Goal: Task Accomplishment & Management: Manage account settings

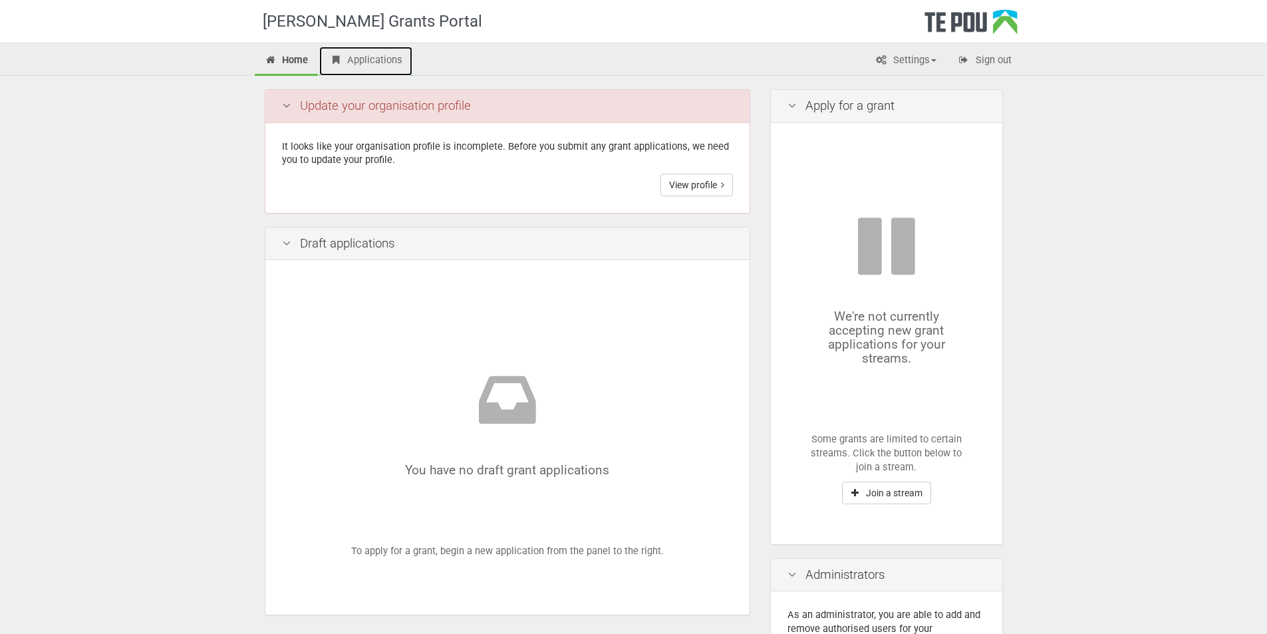
click at [385, 61] on link "Applications" at bounding box center [365, 61] width 93 height 29
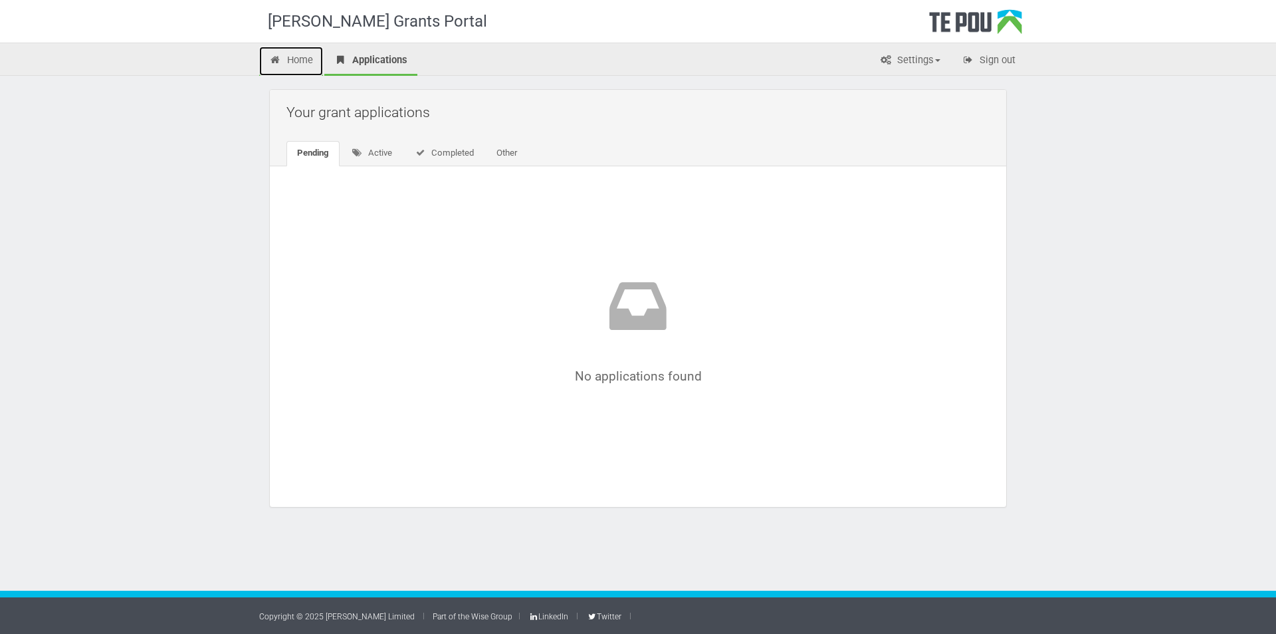
click at [297, 60] on link "Home" at bounding box center [291, 61] width 64 height 29
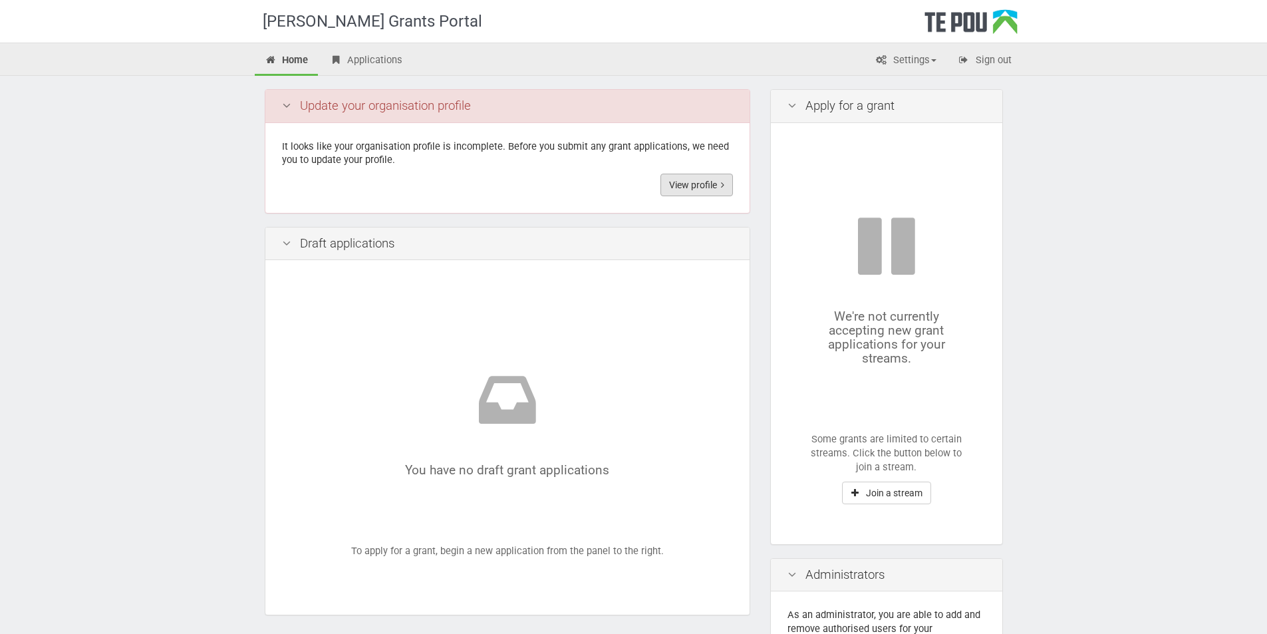
click at [699, 184] on link "View profile" at bounding box center [696, 185] width 72 height 23
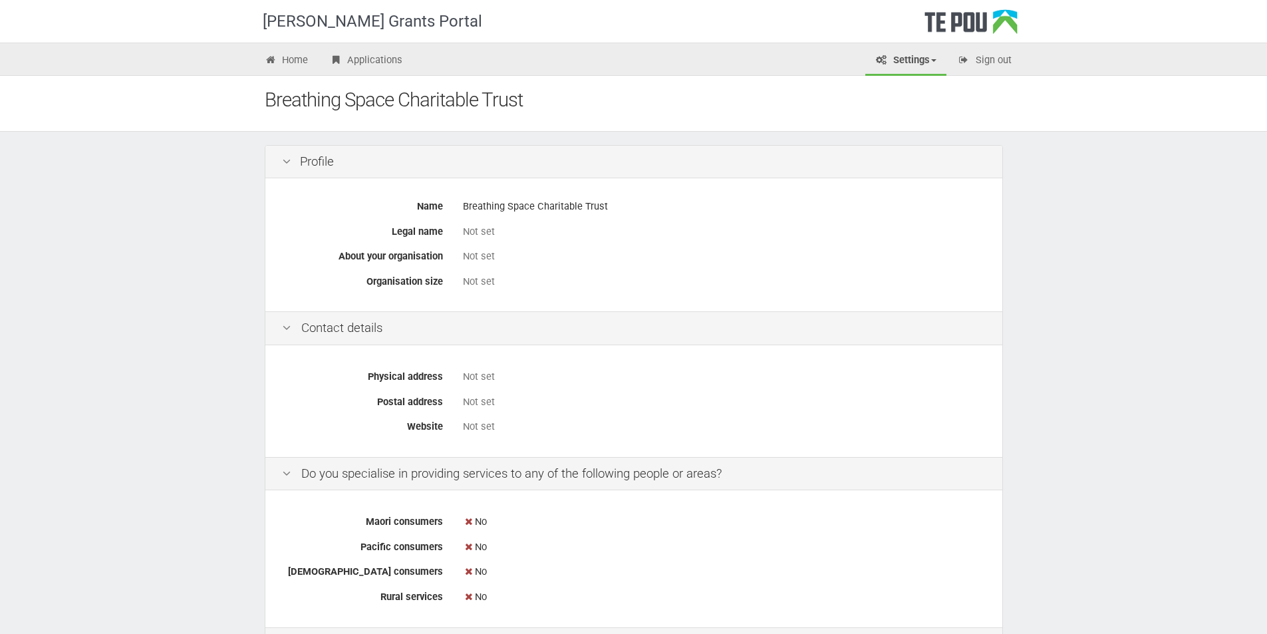
click at [496, 230] on div "Not set" at bounding box center [724, 232] width 523 height 14
click at [929, 60] on link "Settings" at bounding box center [905, 61] width 81 height 29
click at [902, 86] on link "Profile" at bounding box center [894, 88] width 105 height 19
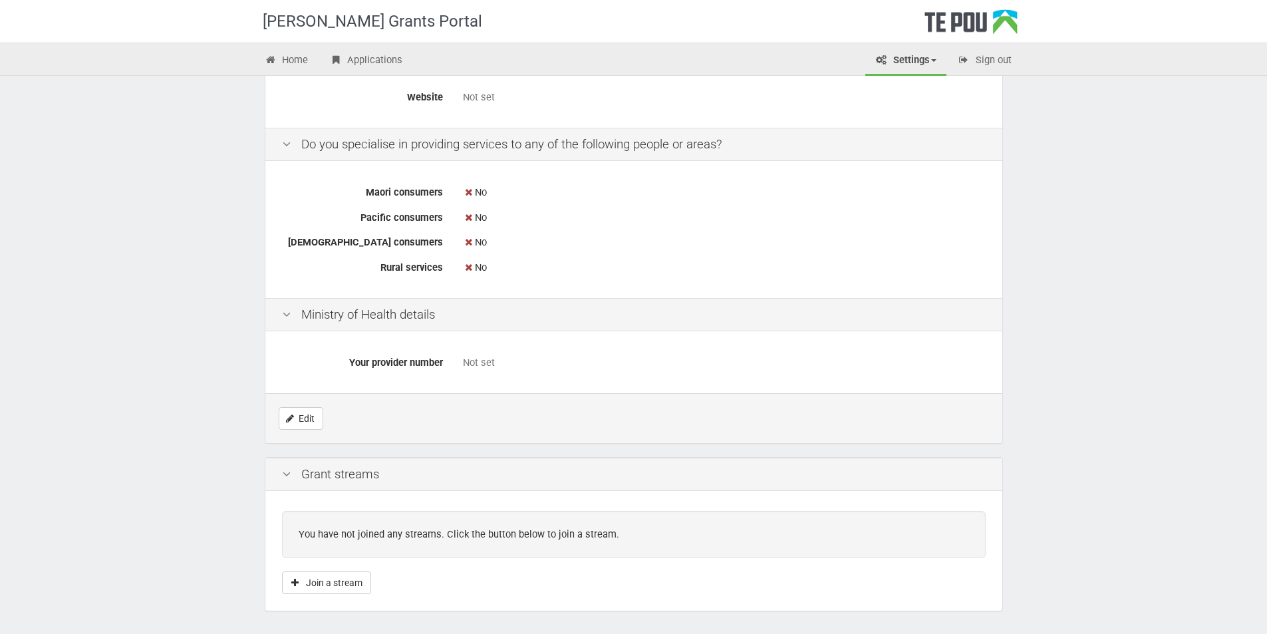
scroll to position [376, 0]
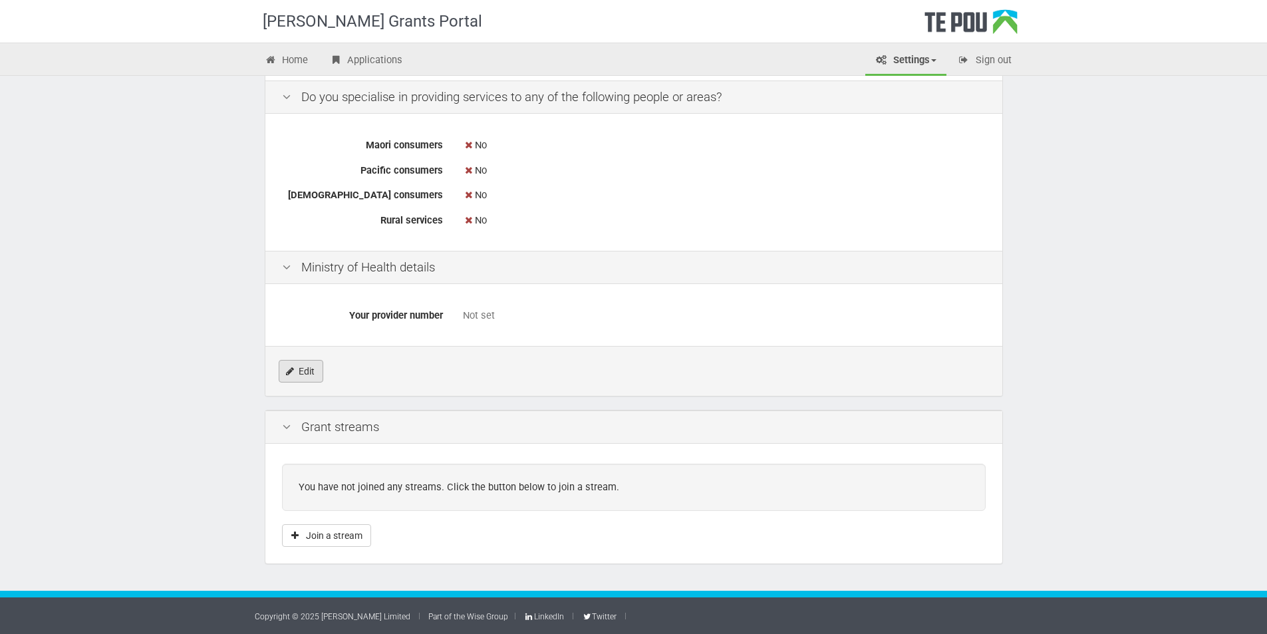
click at [289, 376] on link "Edit" at bounding box center [301, 371] width 45 height 23
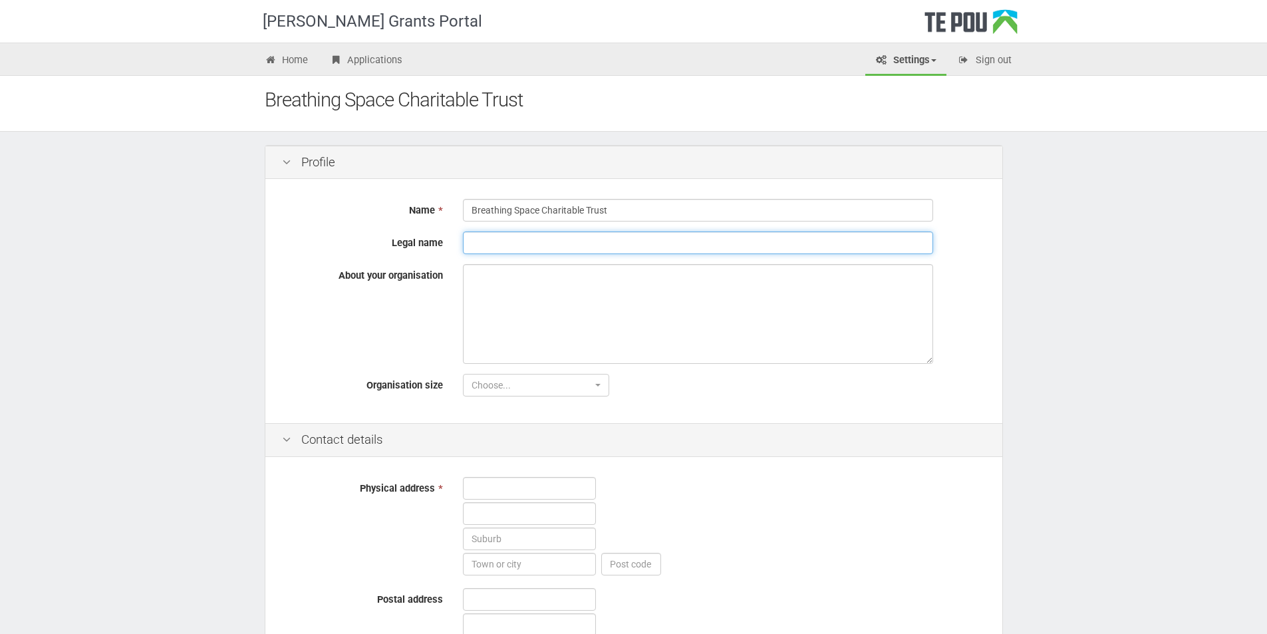
click at [509, 240] on input "Legal name" at bounding box center [698, 242] width 470 height 23
drag, startPoint x: 636, startPoint y: 214, endPoint x: 459, endPoint y: 213, distance: 176.2
click at [459, 213] on div "Breathing Space Charitable Trust" at bounding box center [724, 210] width 543 height 23
click at [485, 243] on input "Legal name" at bounding box center [698, 242] width 470 height 23
paste input "Breathing Space Charitable Trust"
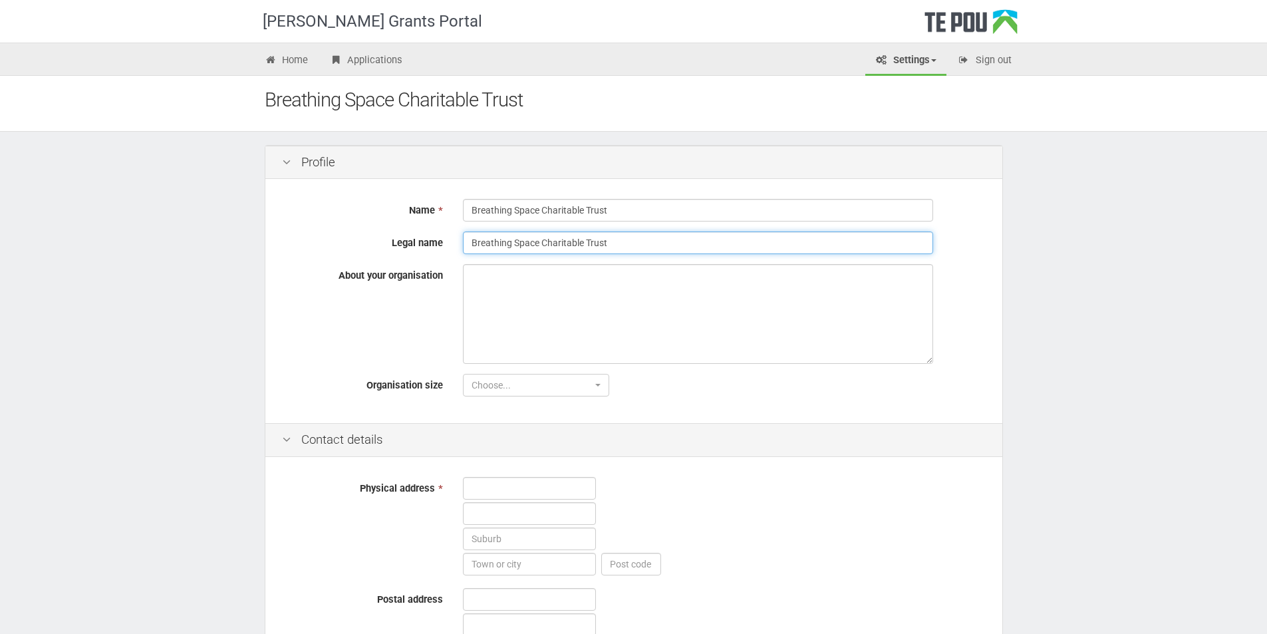
type input "Breathing Space Charitable Trust"
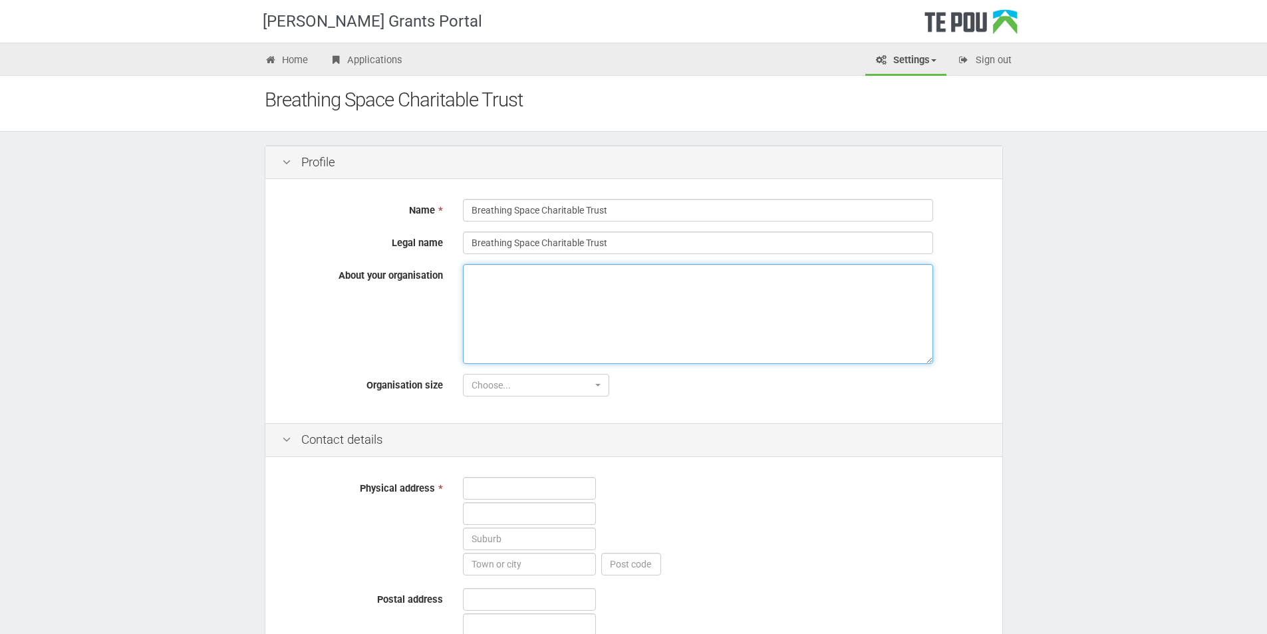
click at [485, 279] on textarea "About your organisation" at bounding box center [698, 314] width 470 height 100
click at [599, 386] on span "button" at bounding box center [597, 385] width 5 height 3
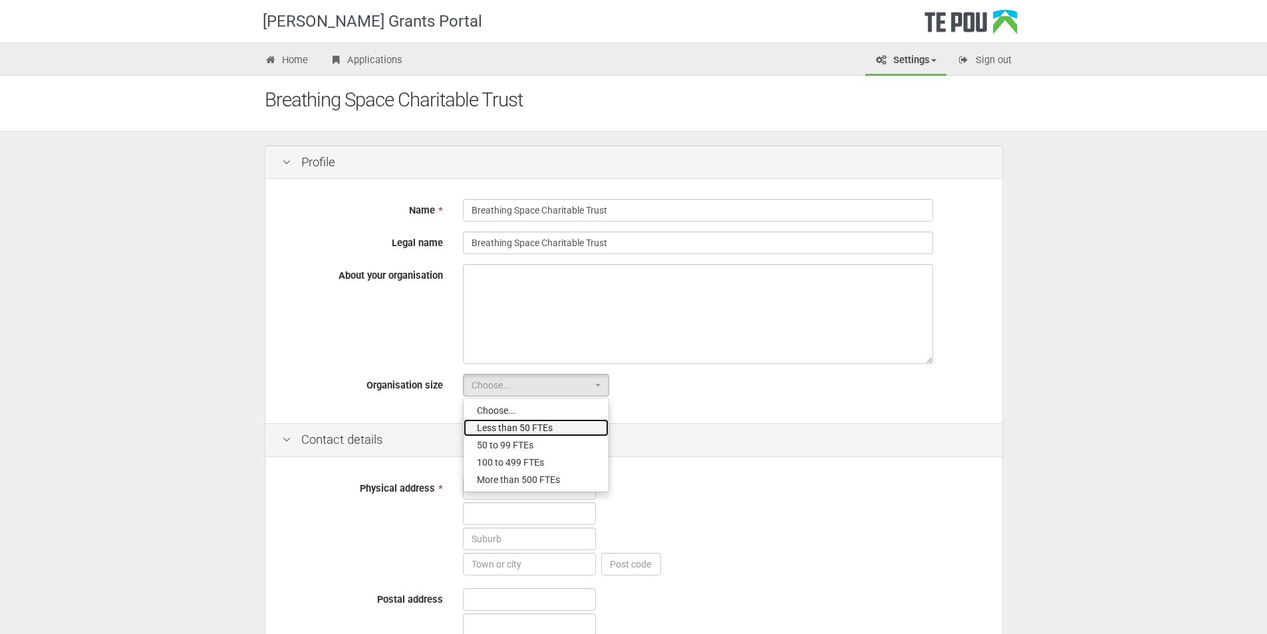
click at [546, 426] on span "Less than 50 FTEs" at bounding box center [515, 427] width 76 height 13
select select "1"
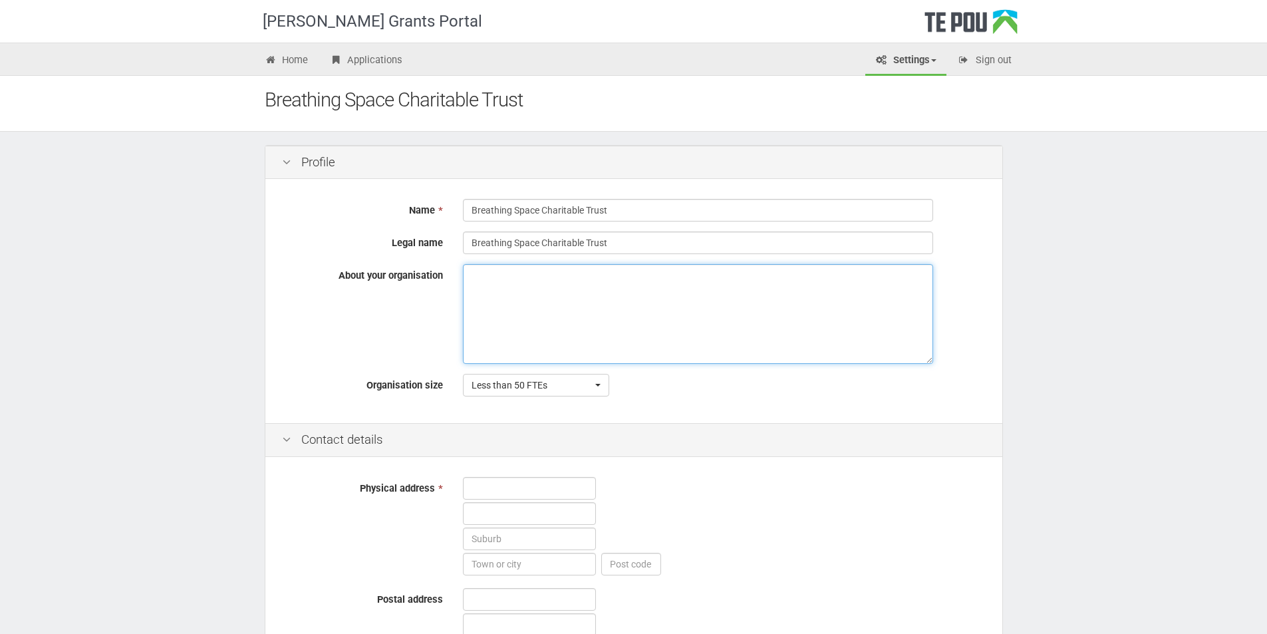
click at [481, 277] on textarea "About your organisation" at bounding box center [698, 314] width 470 height 100
click at [475, 280] on textarea "About your organisation" at bounding box center [698, 314] width 470 height 100
paste textarea "Breathing Space is a New Zealand registered charity empowering people to take c…"
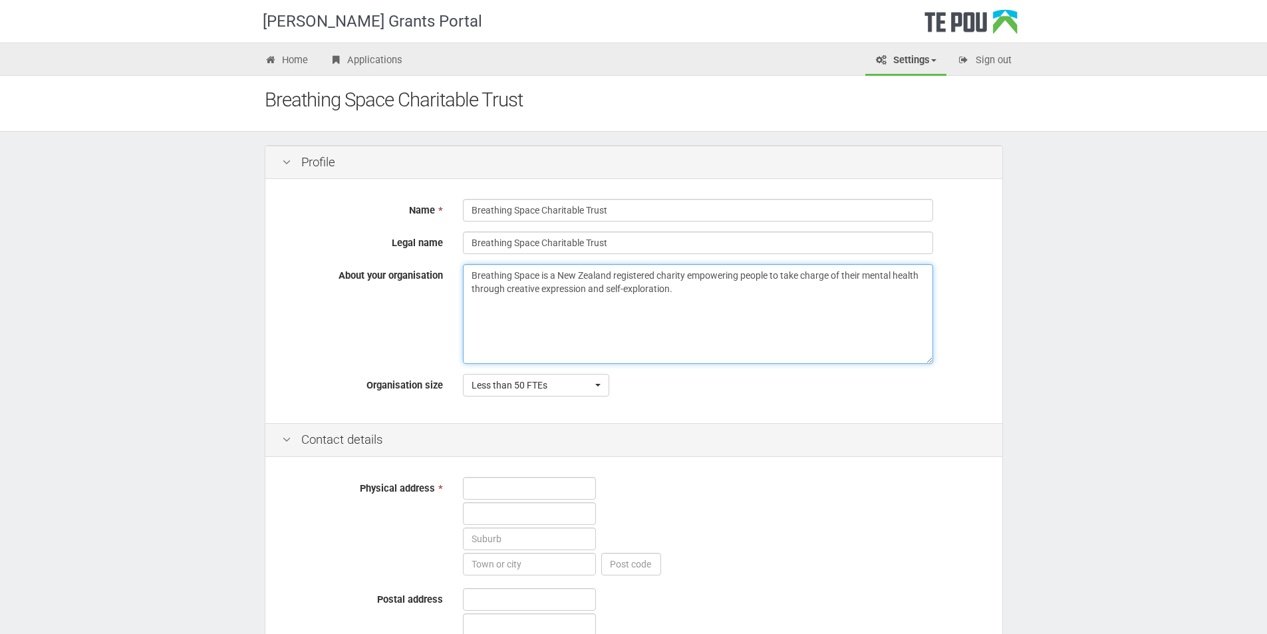
paste textarea "Since its establishment in New Zealand in 2016, Breathing Space has provided cr…"
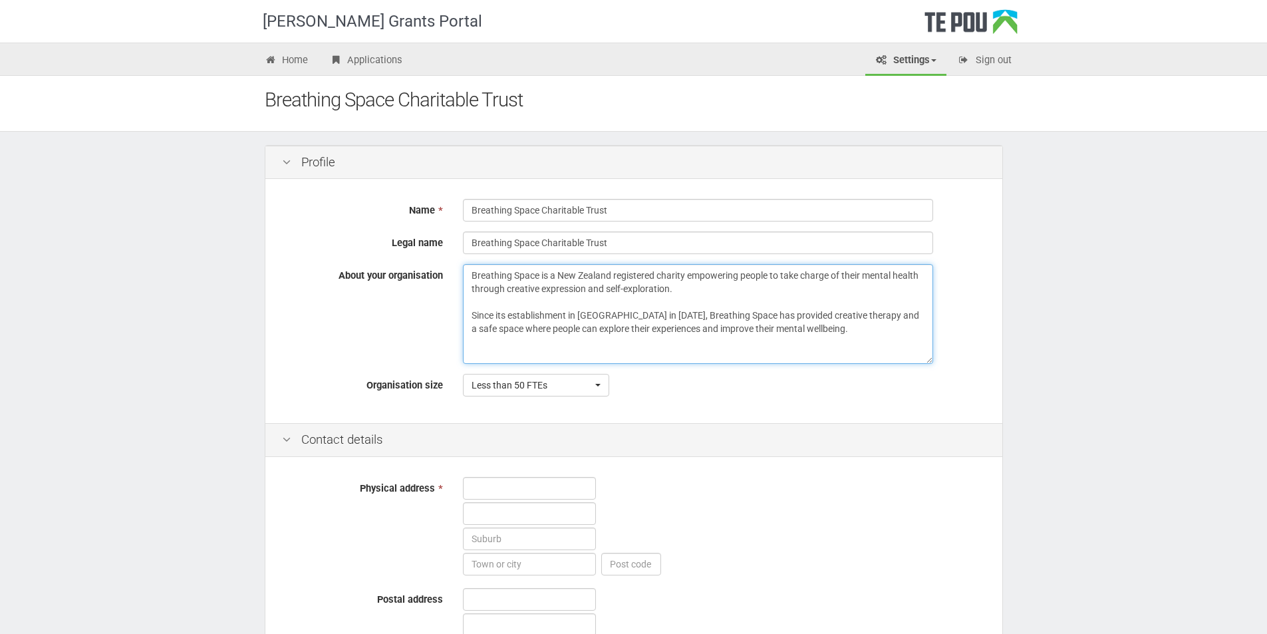
scroll to position [64, 0]
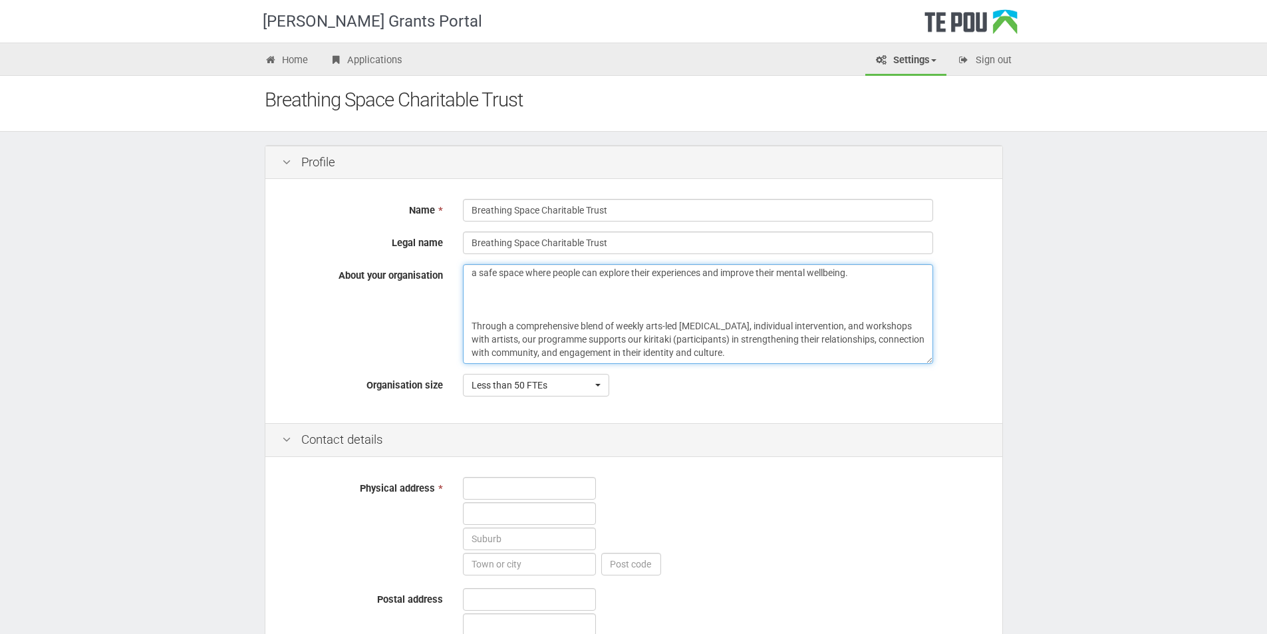
click at [564, 302] on textarea "Breathing Space is a New Zealand registered charity empowering people to take c…" at bounding box center [698, 314] width 470 height 100
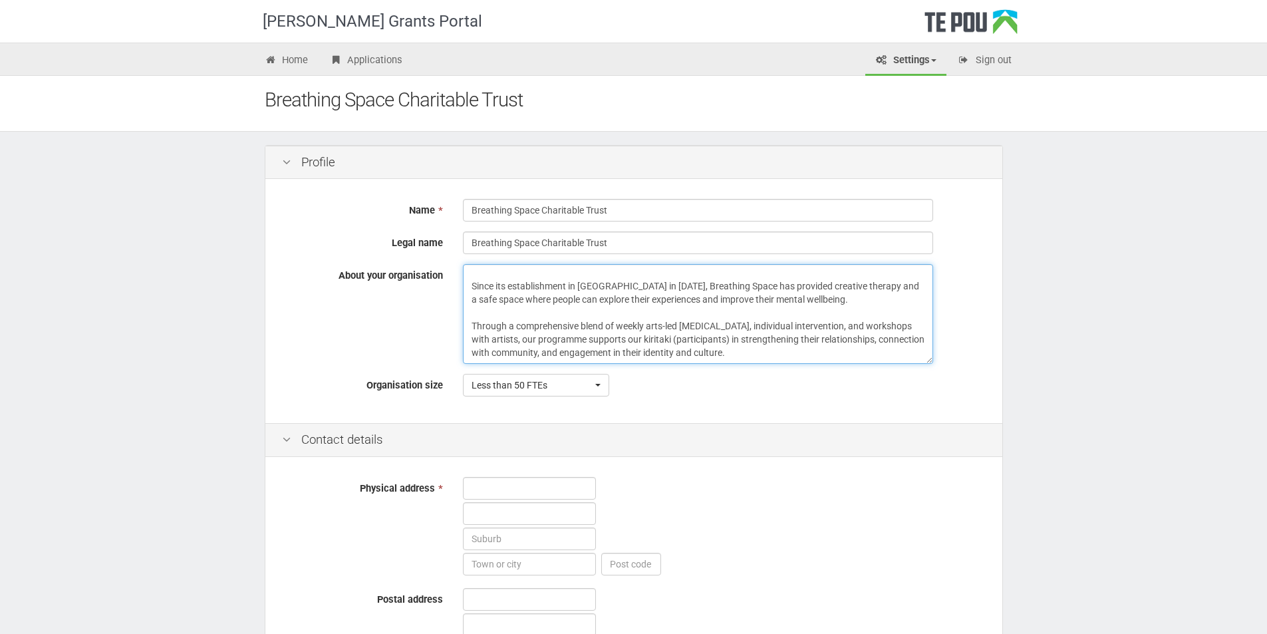
scroll to position [43, 0]
click at [484, 273] on textarea "Breathing Space is a New Zealand registered charity empowering people to take c…" at bounding box center [698, 314] width 470 height 100
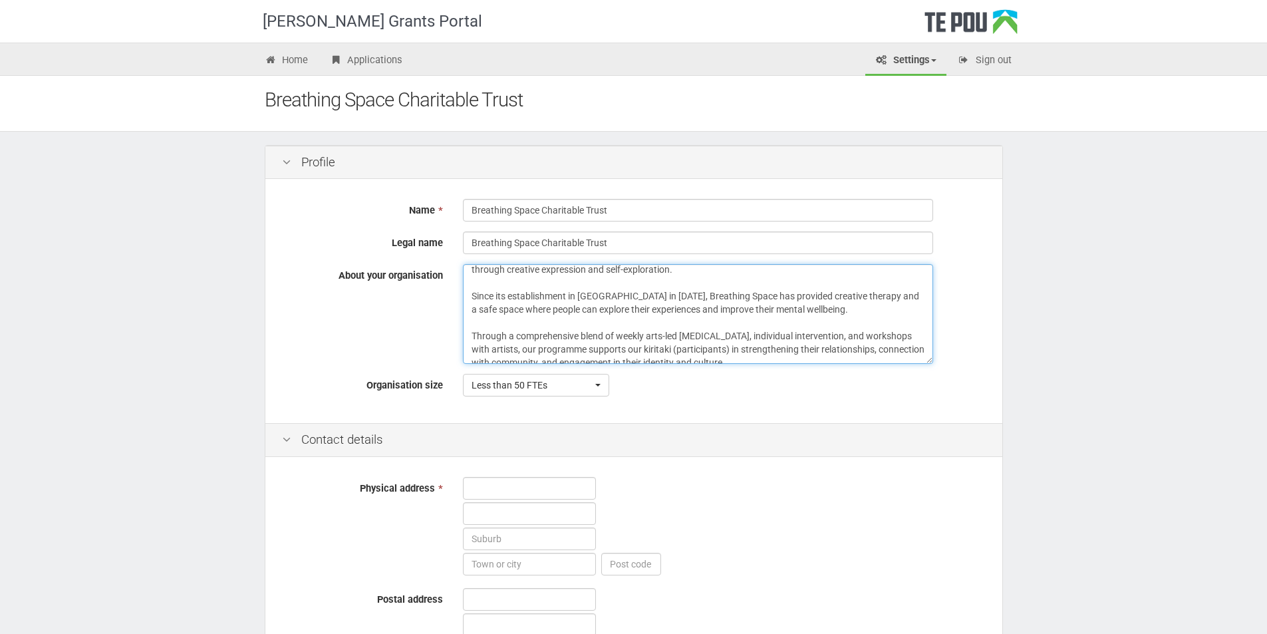
scroll to position [0, 0]
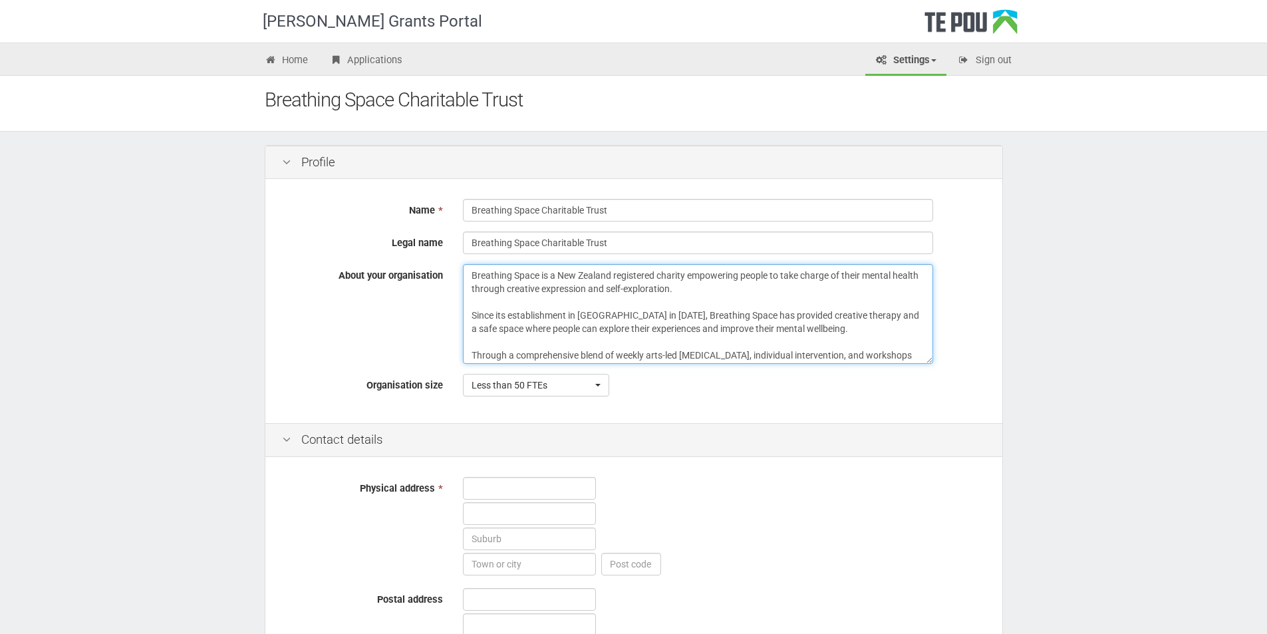
click at [481, 271] on textarea "Breathing Space is a New Zealand registered charity empowering people to take c…" at bounding box center [698, 314] width 470 height 100
click at [842, 328] on textarea "Breathing Space is a New Zealand registered charity empowering people to take c…" at bounding box center [698, 314] width 470 height 100
click at [520, 355] on textarea "Breathing Space is a New Zealand registered charity empowering people to take c…" at bounding box center [698, 314] width 470 height 100
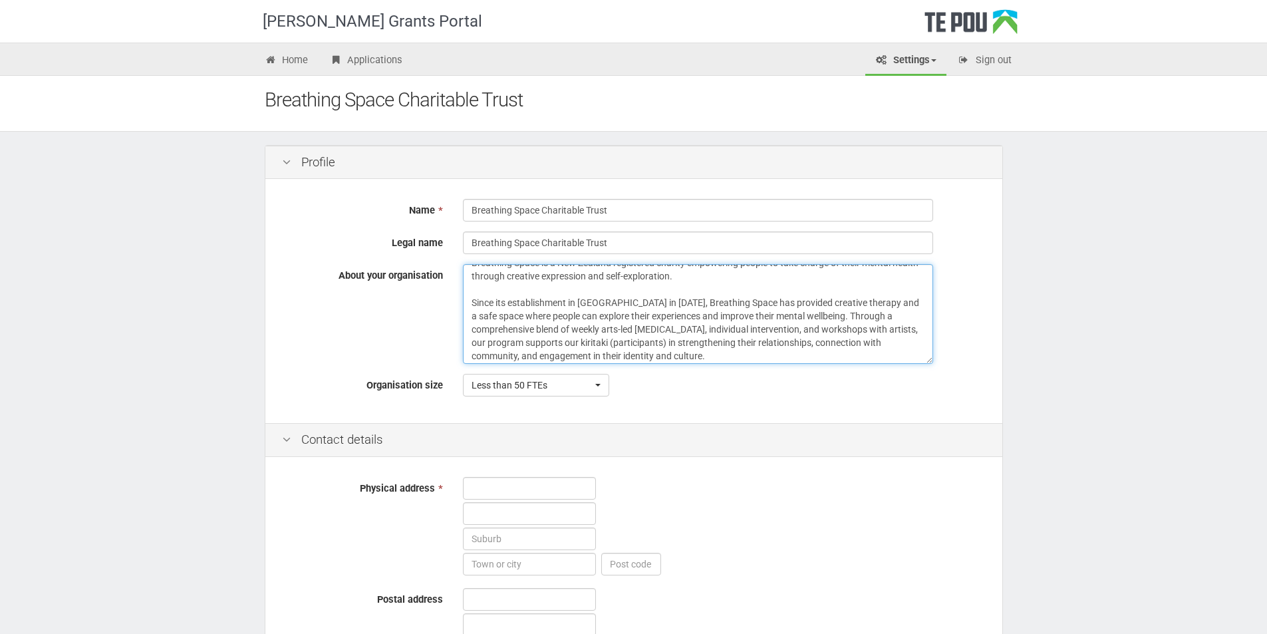
scroll to position [16, 0]
click at [721, 355] on textarea "Breathing Space is a New Zealand registered charity empowering people to take c…" at bounding box center [698, 314] width 470 height 100
paste textarea "Creativity helps our kiritaki: ​ Establish a stronger sense of identity and cul…"
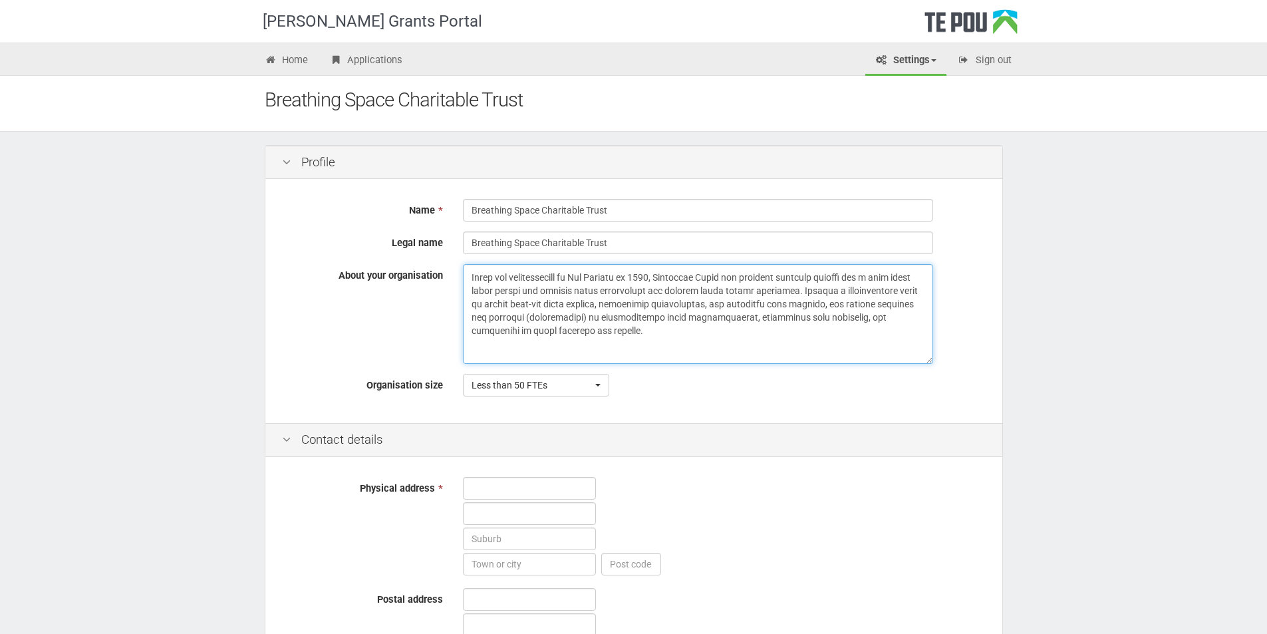
scroll to position [291, 0]
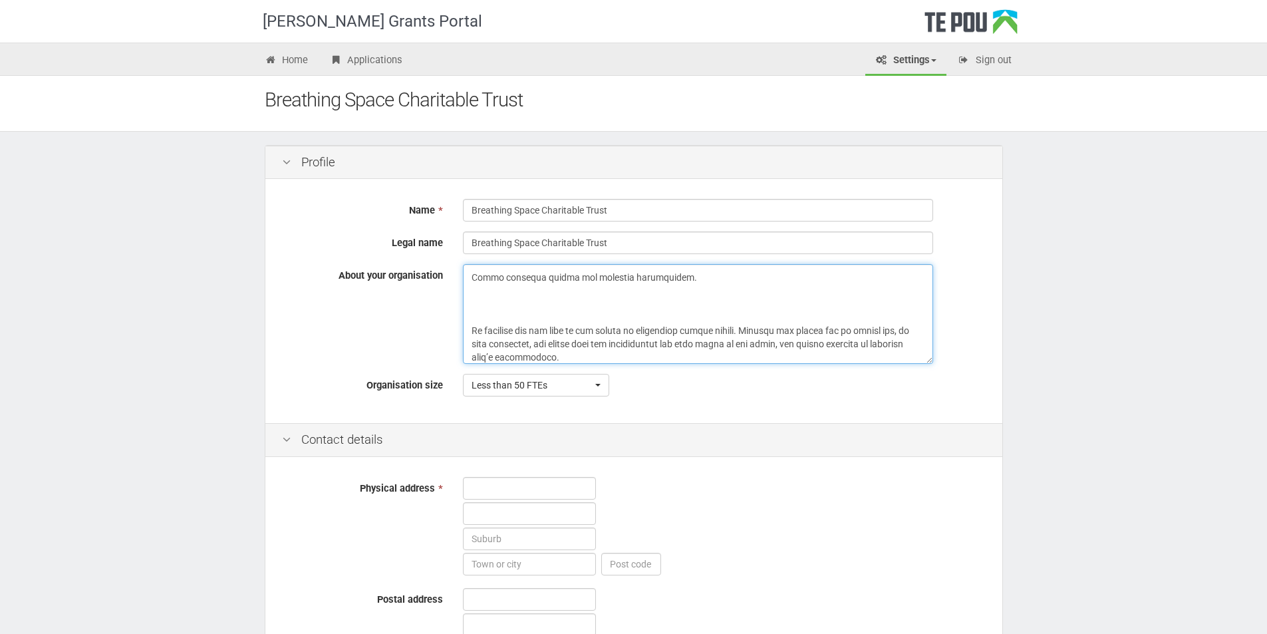
click at [483, 293] on textarea "About your organisation" at bounding box center [698, 314] width 470 height 100
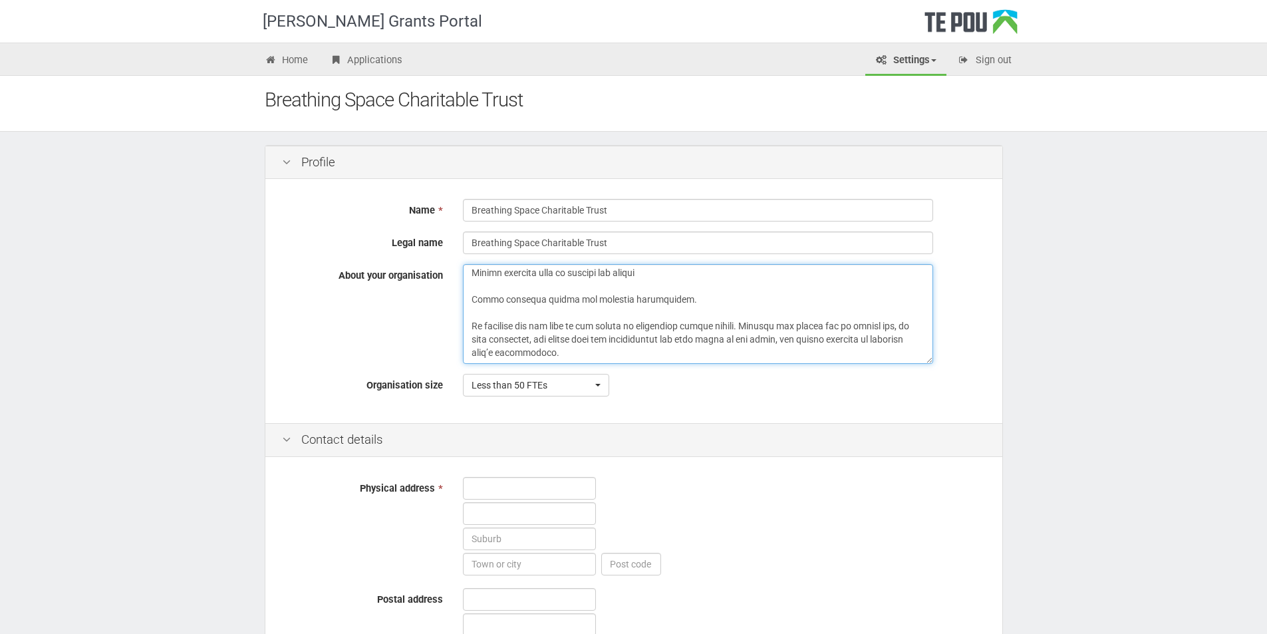
scroll to position [69, 0]
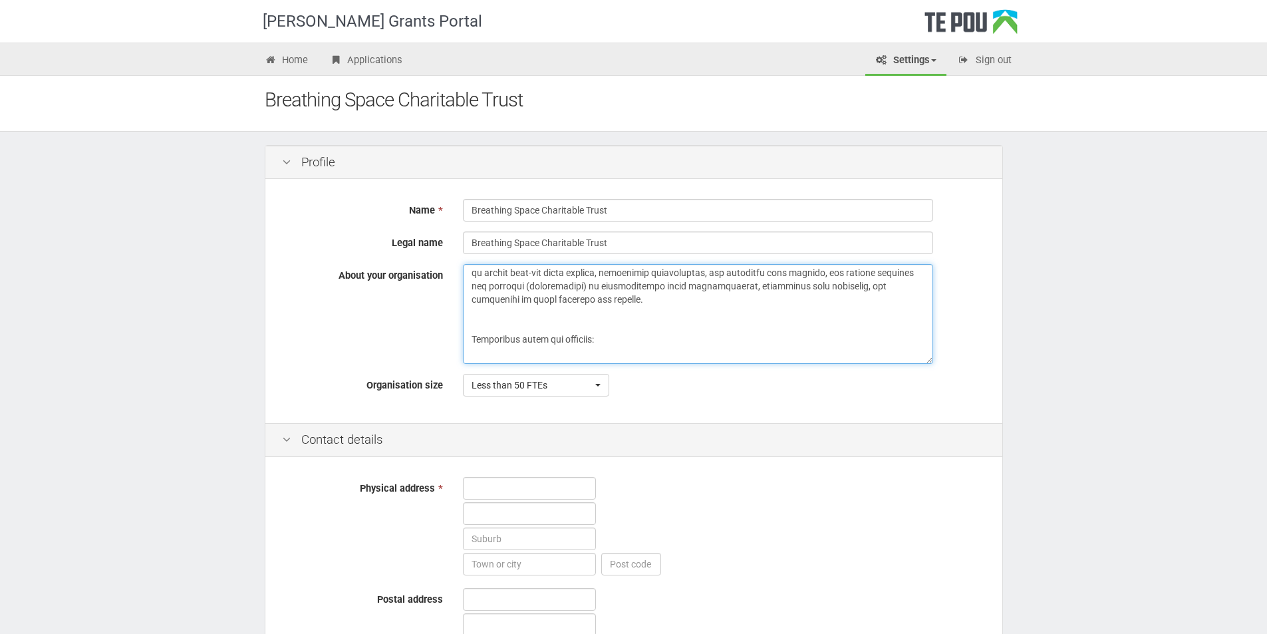
click at [499, 316] on textarea "About your organisation" at bounding box center [698, 314] width 470 height 100
click at [479, 342] on textarea "About your organisation" at bounding box center [698, 314] width 470 height 100
click at [475, 354] on textarea "About your organisation" at bounding box center [698, 314] width 470 height 100
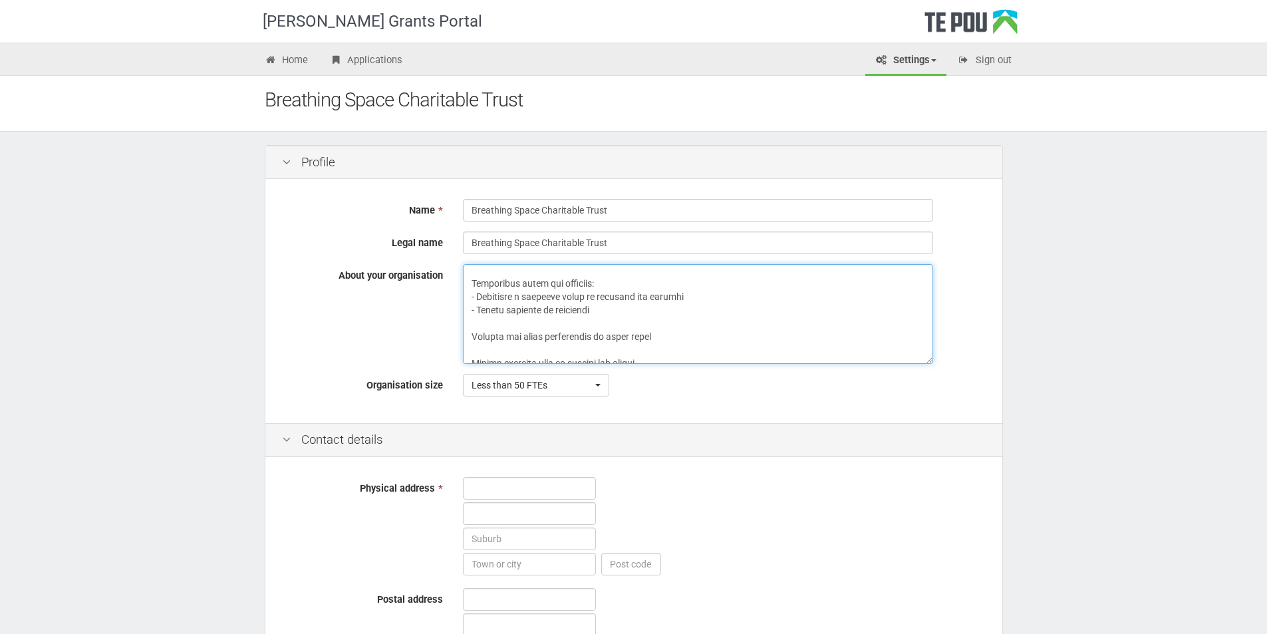
scroll to position [136, 0]
click at [474, 293] on textarea "About your organisation" at bounding box center [698, 314] width 470 height 100
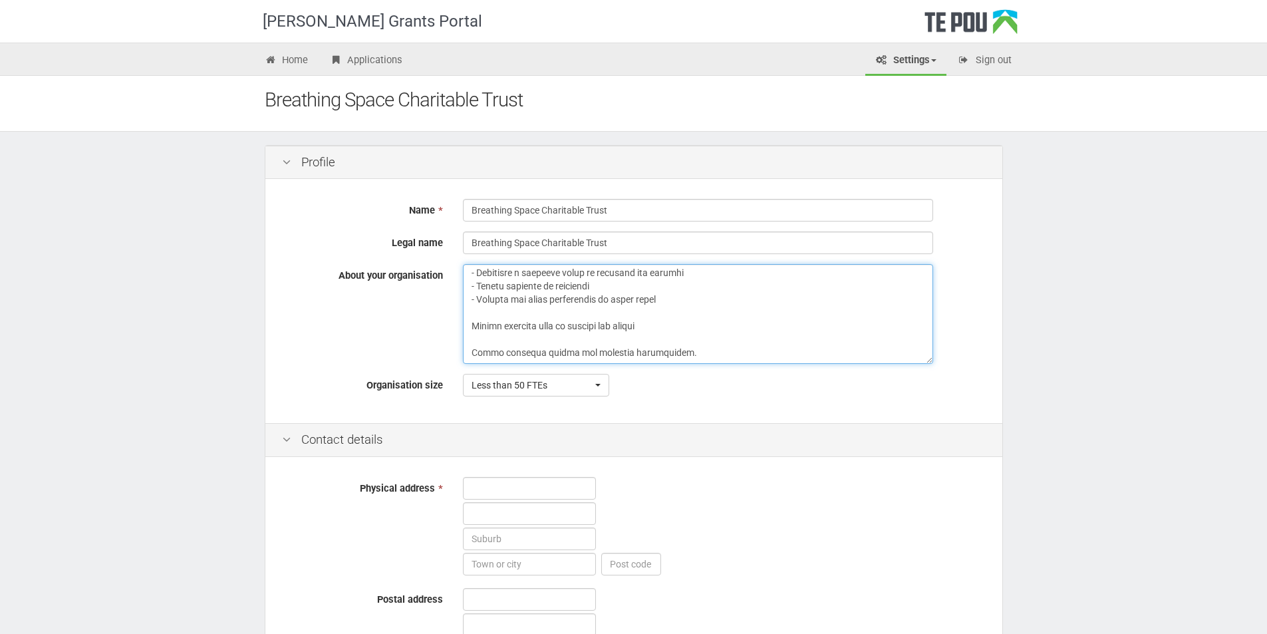
click at [474, 312] on textarea "About your organisation" at bounding box center [698, 314] width 470 height 100
click at [472, 325] on textarea "About your organisation" at bounding box center [698, 314] width 470 height 100
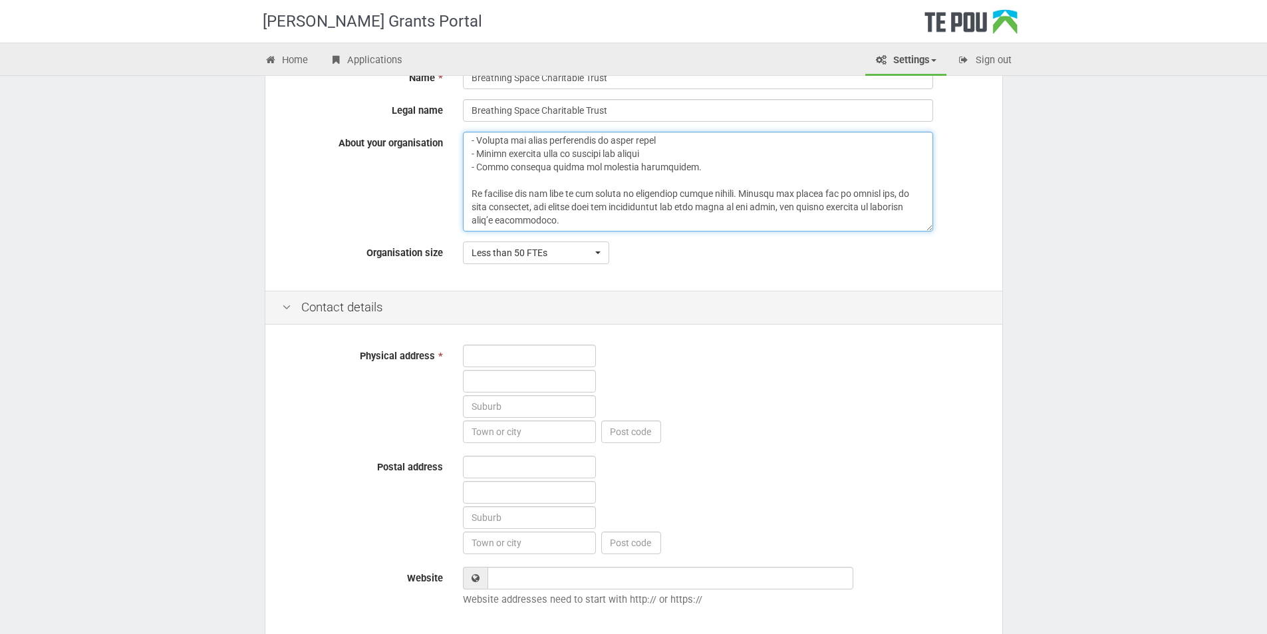
scroll to position [133, 0]
type textarea "Breathing Space is a New Zealand registered charity empowering people to take c…"
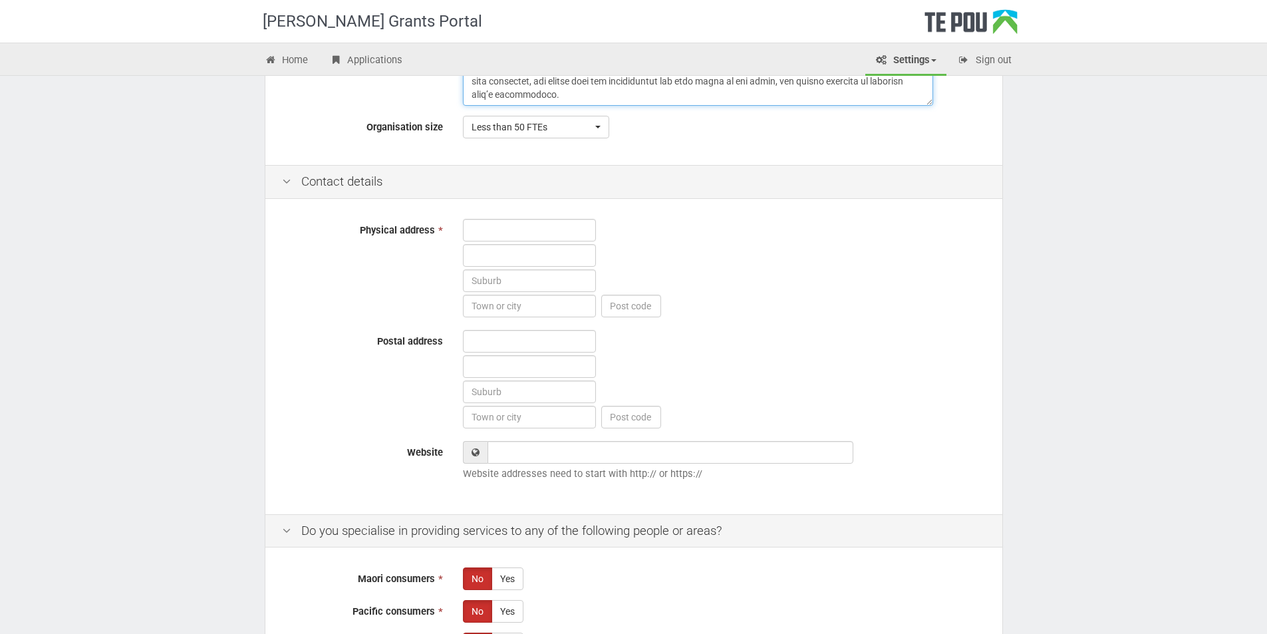
scroll to position [266, 0]
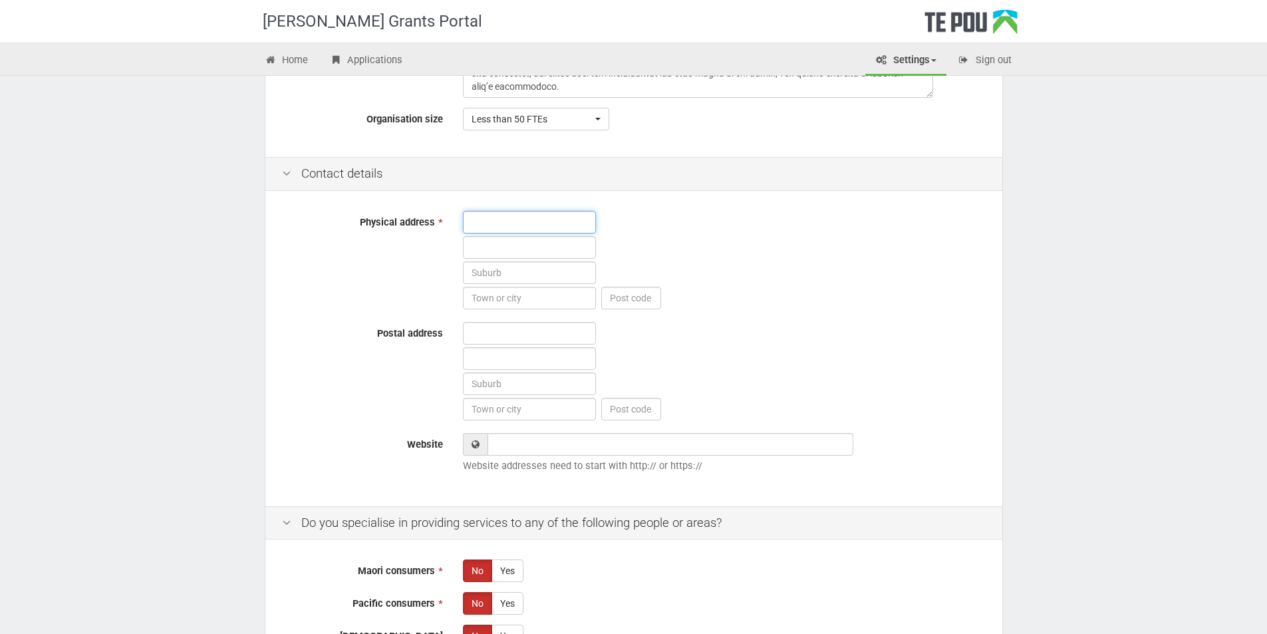
click at [480, 224] on input "text" at bounding box center [529, 222] width 133 height 23
type input "Suite 1, 20A Link Drive"
type input "Wairau Valley"
type input "0627"
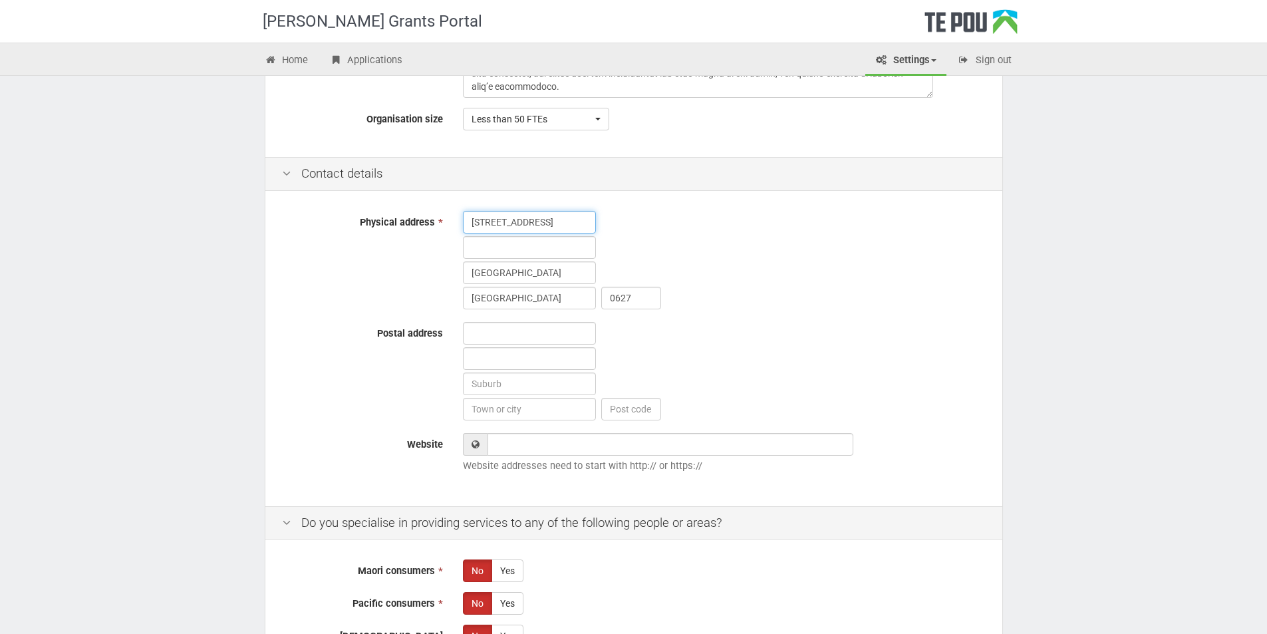
type input "Suite 1, 20A Link Drive"
drag, startPoint x: 535, startPoint y: 296, endPoint x: 453, endPoint y: 296, distance: 81.8
click at [453, 296] on div "Suite 1, 20A Link Drive Wairau Valley Wairau Valley 0627" at bounding box center [724, 261] width 543 height 101
type input "Auckland"
click at [485, 330] on input "text" at bounding box center [529, 333] width 133 height 23
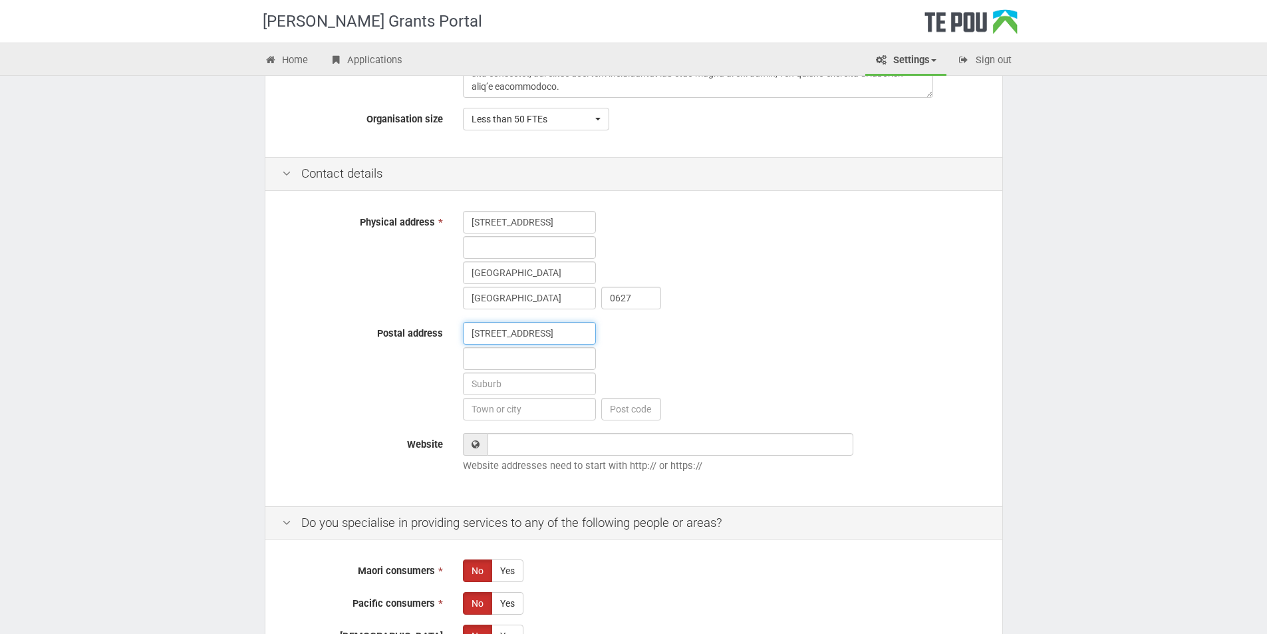
type input "33A Hythe Terrace"
click at [488, 380] on input "text" at bounding box center [529, 383] width 133 height 23
type input "Mairangi Bay"
click at [493, 413] on input "text" at bounding box center [529, 409] width 133 height 23
type input "Auckland"
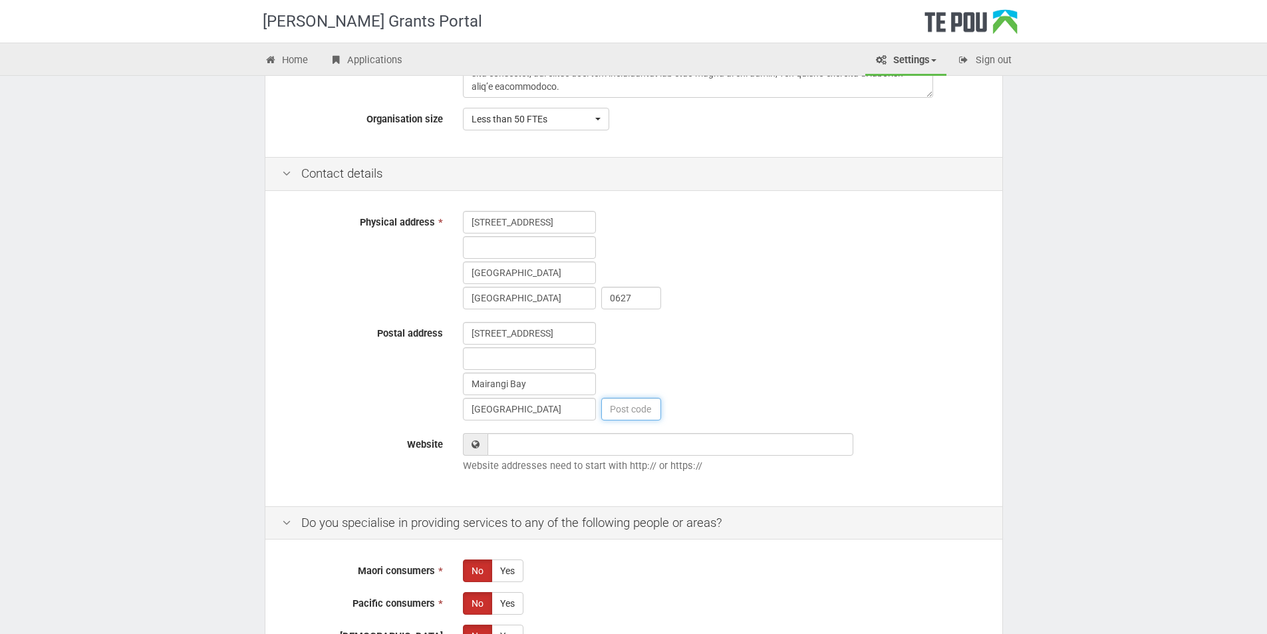
click at [634, 405] on input "text" at bounding box center [631, 409] width 60 height 23
type input "0630"
click at [529, 451] on input "Website" at bounding box center [670, 444] width 366 height 23
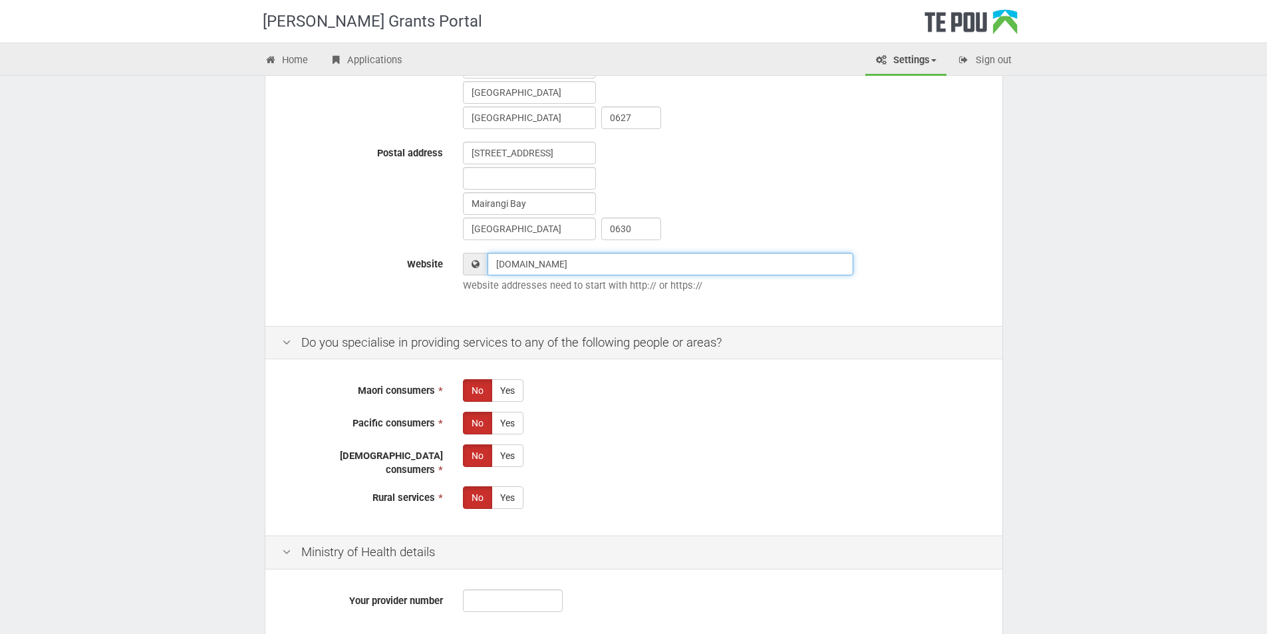
scroll to position [465, 0]
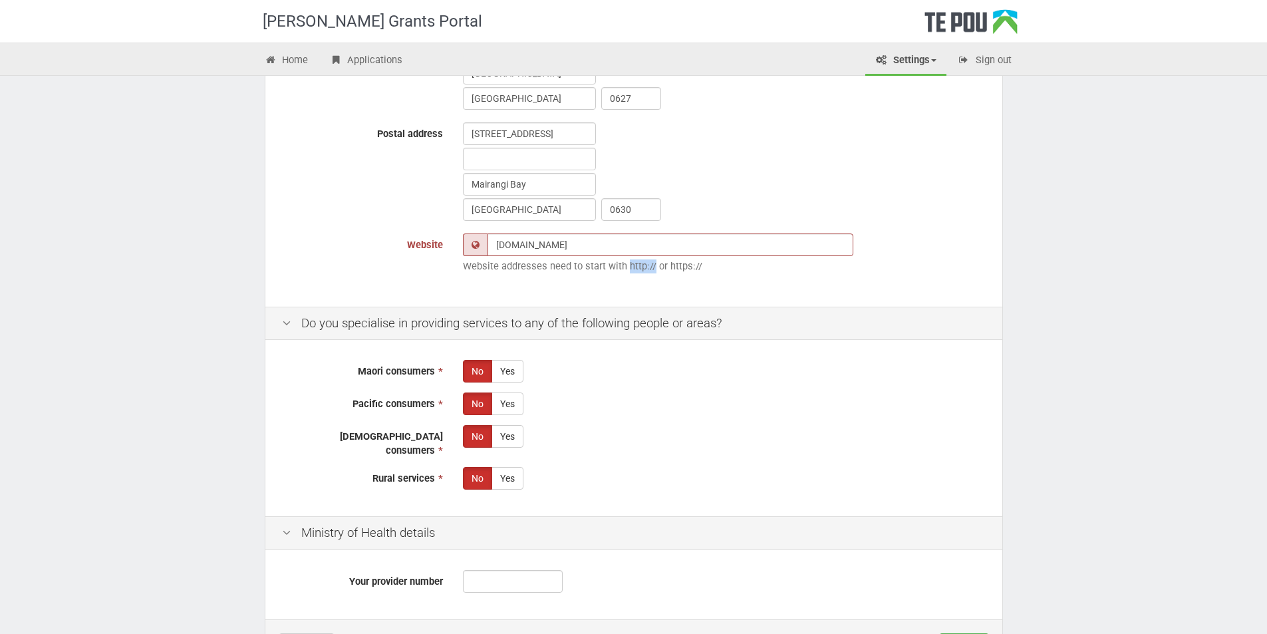
drag, startPoint x: 624, startPoint y: 267, endPoint x: 650, endPoint y: 267, distance: 25.9
click at [650, 267] on p "Website addresses need to start with http:// or https://" at bounding box center [724, 266] width 523 height 14
copy p "http://"
click at [497, 243] on input "www.breathingspace.org.nz" at bounding box center [670, 244] width 366 height 23
paste input "http://"
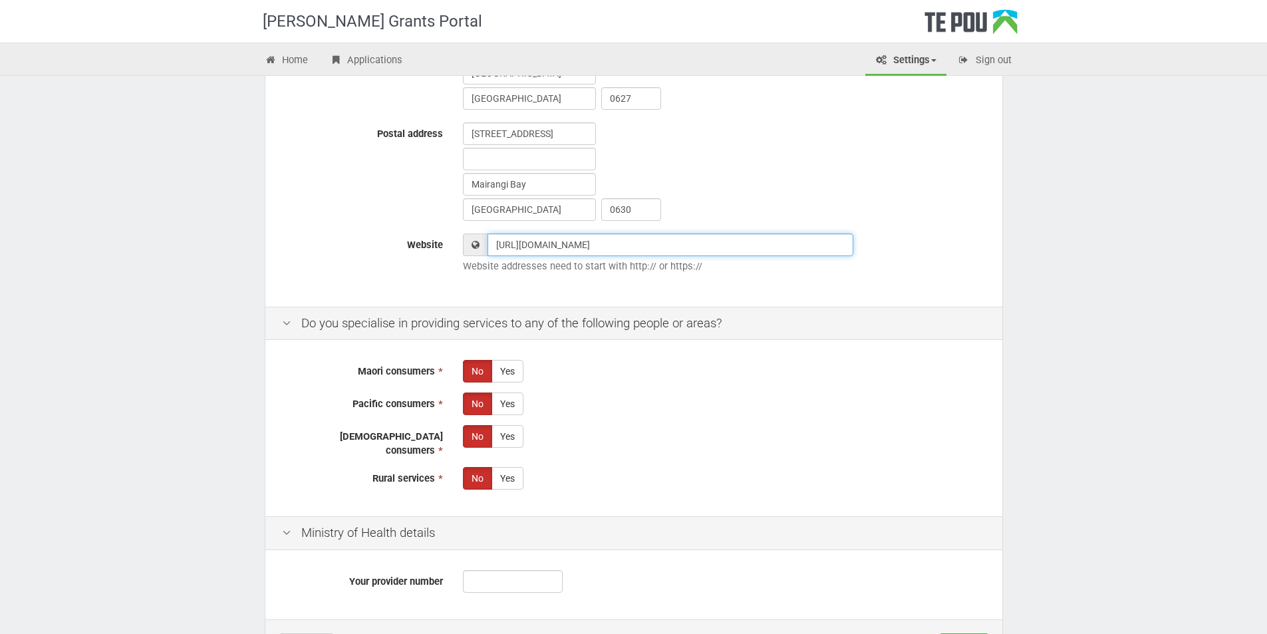
type input "http://www.breathingspace.org.nz"
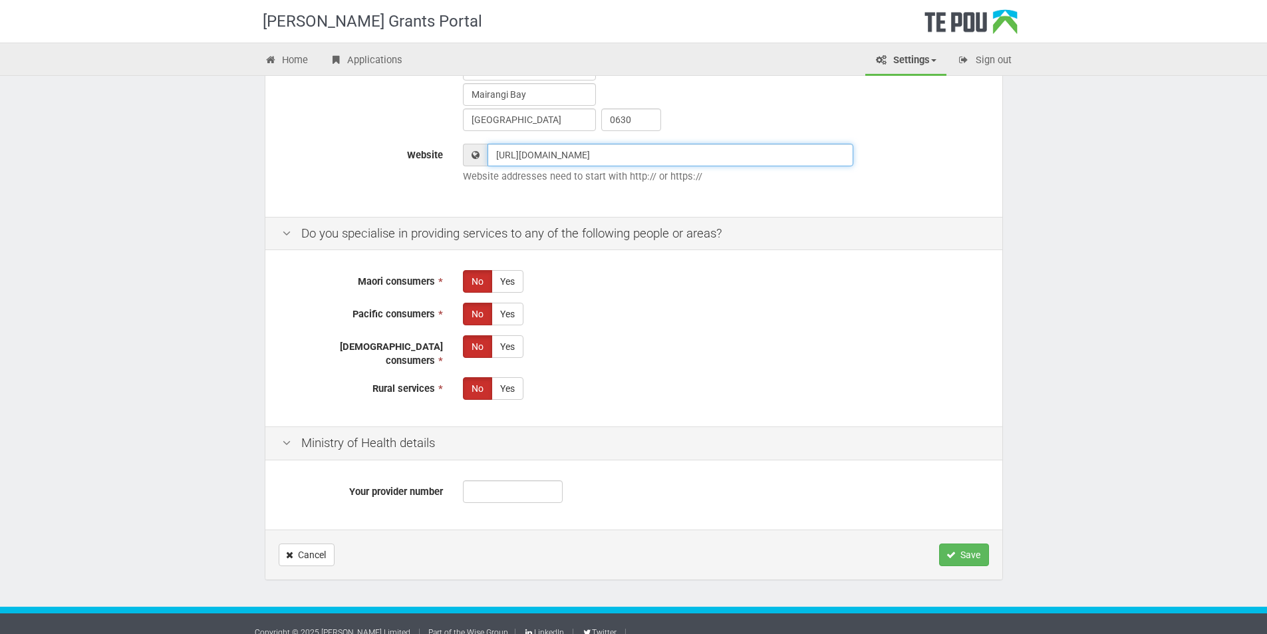
scroll to position [562, 0]
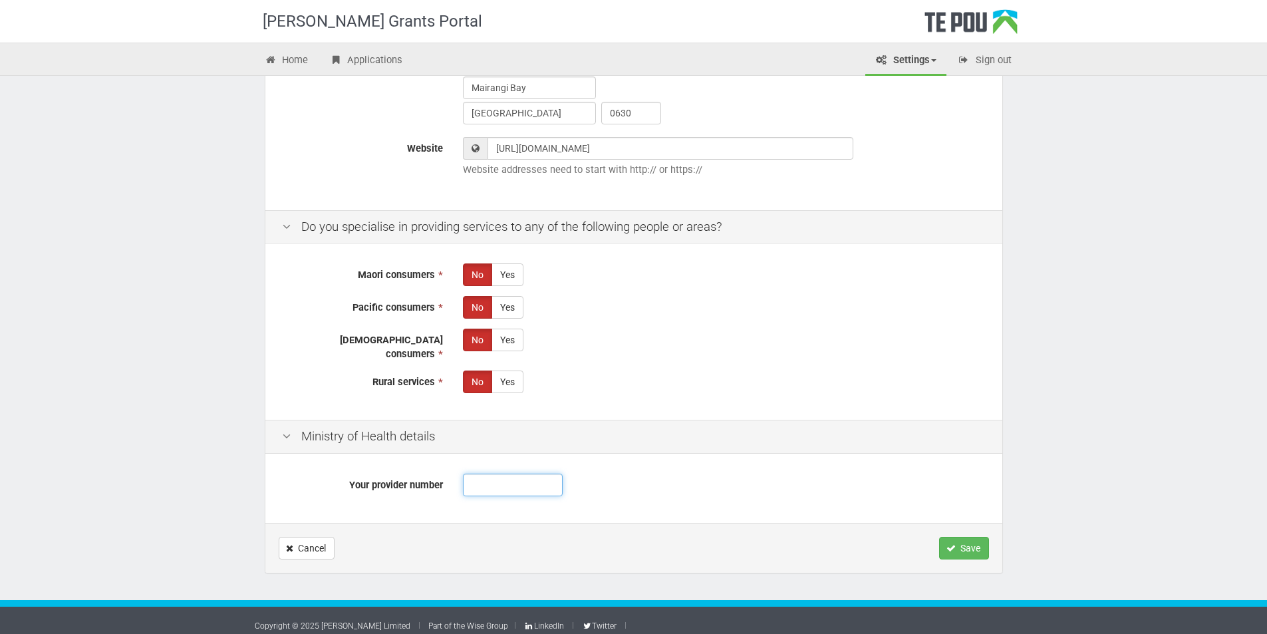
click at [499, 481] on input "Your provider number" at bounding box center [513, 484] width 100 height 23
click at [963, 540] on button "Save" at bounding box center [964, 548] width 50 height 23
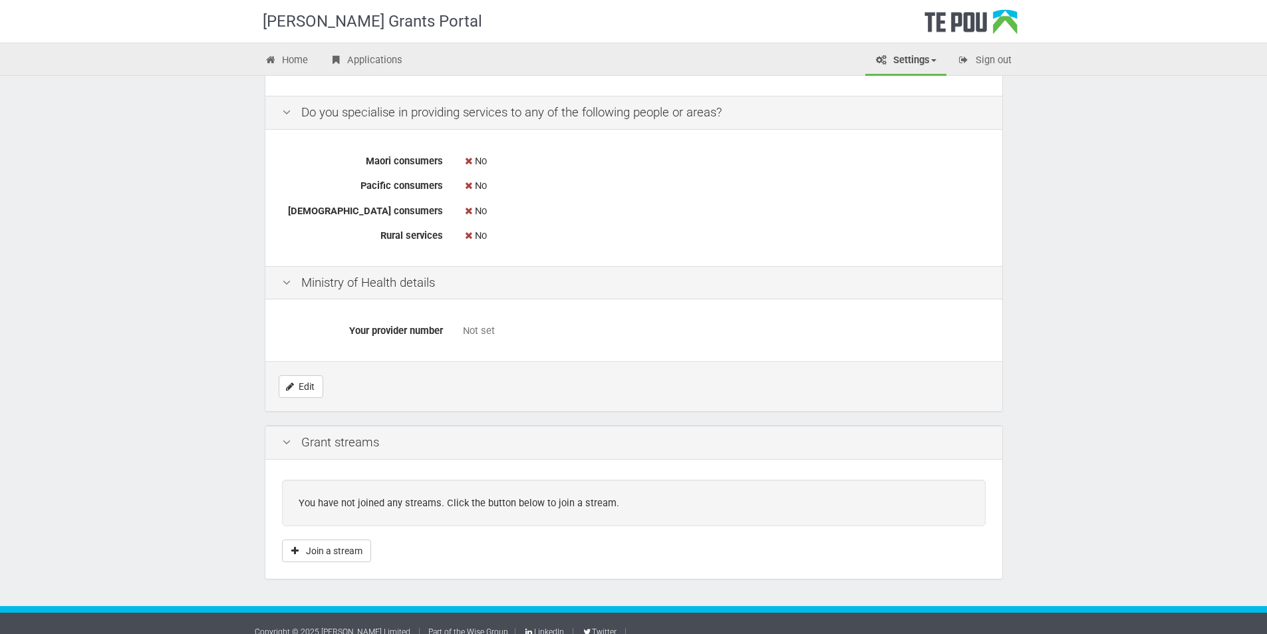
scroll to position [691, 0]
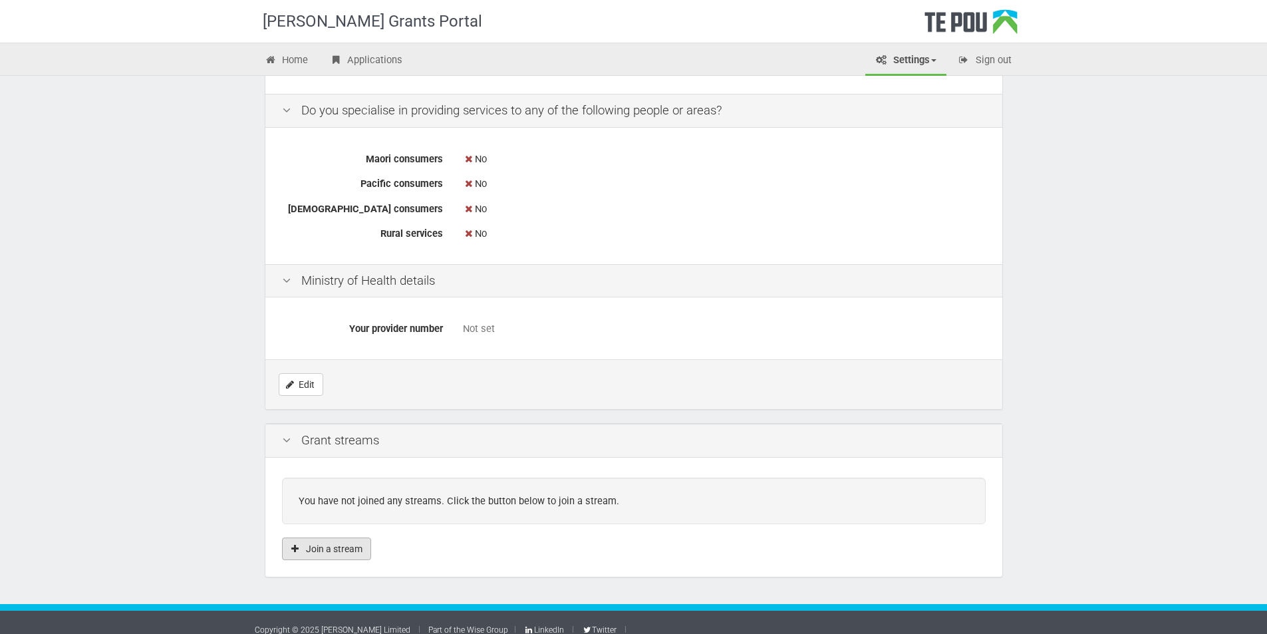
click at [338, 537] on button "Join a stream" at bounding box center [326, 548] width 89 height 23
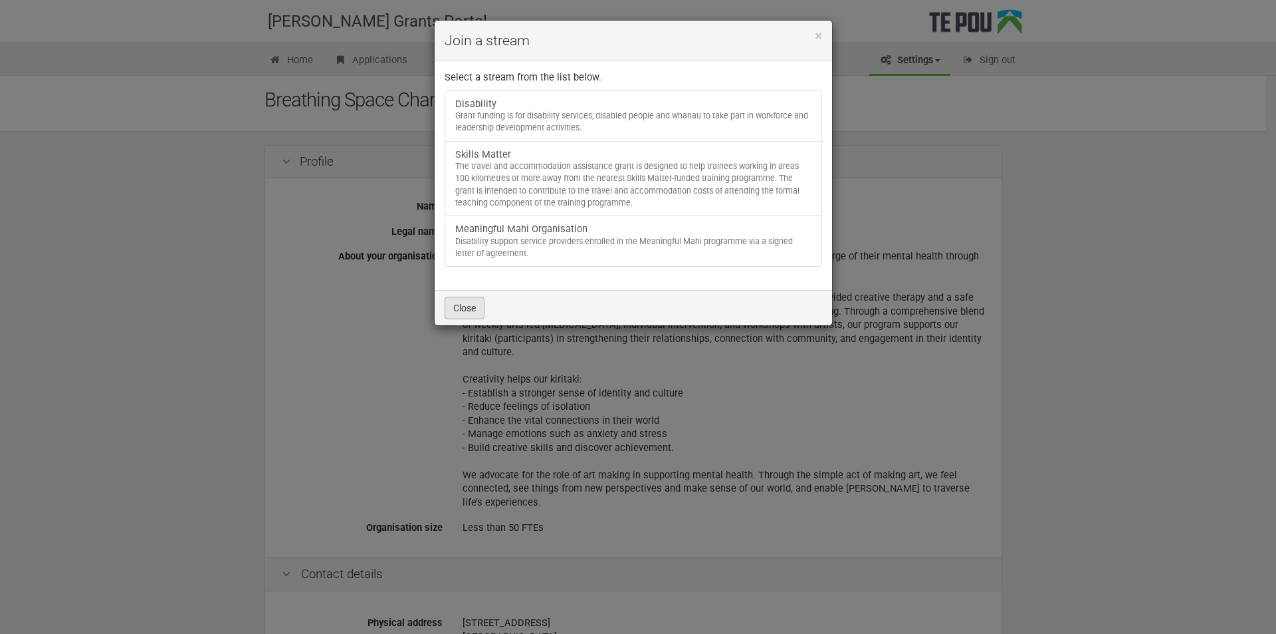
click at [467, 306] on button "Close" at bounding box center [465, 308] width 40 height 23
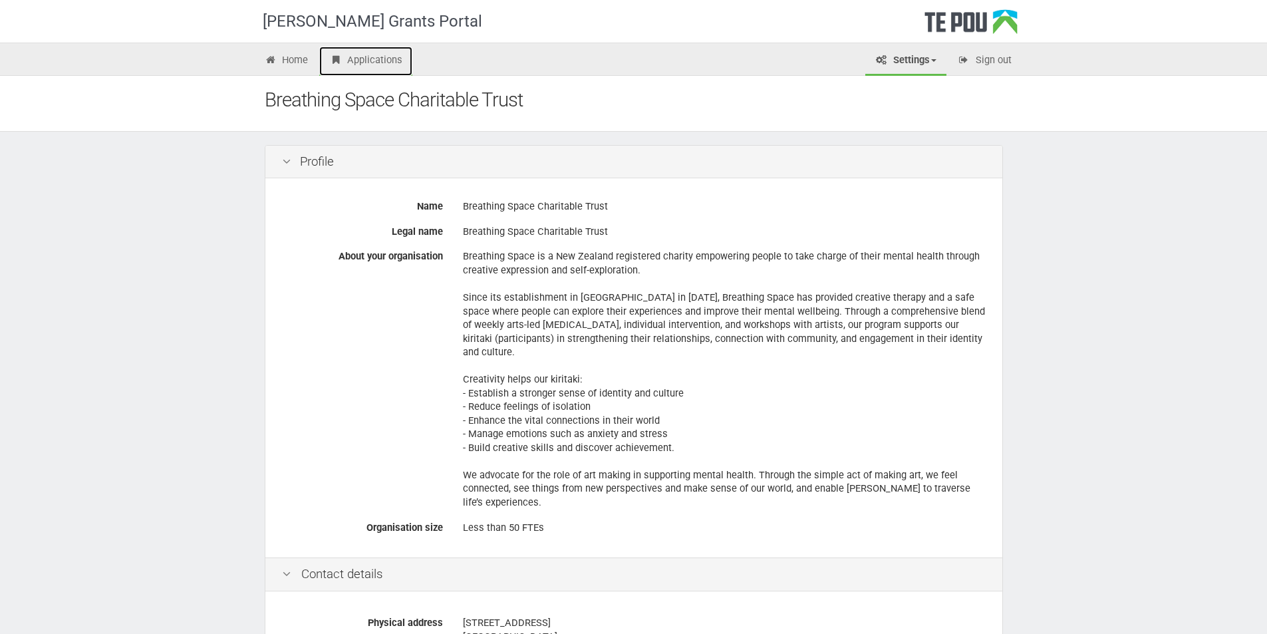
click at [371, 65] on link "Applications" at bounding box center [365, 61] width 93 height 29
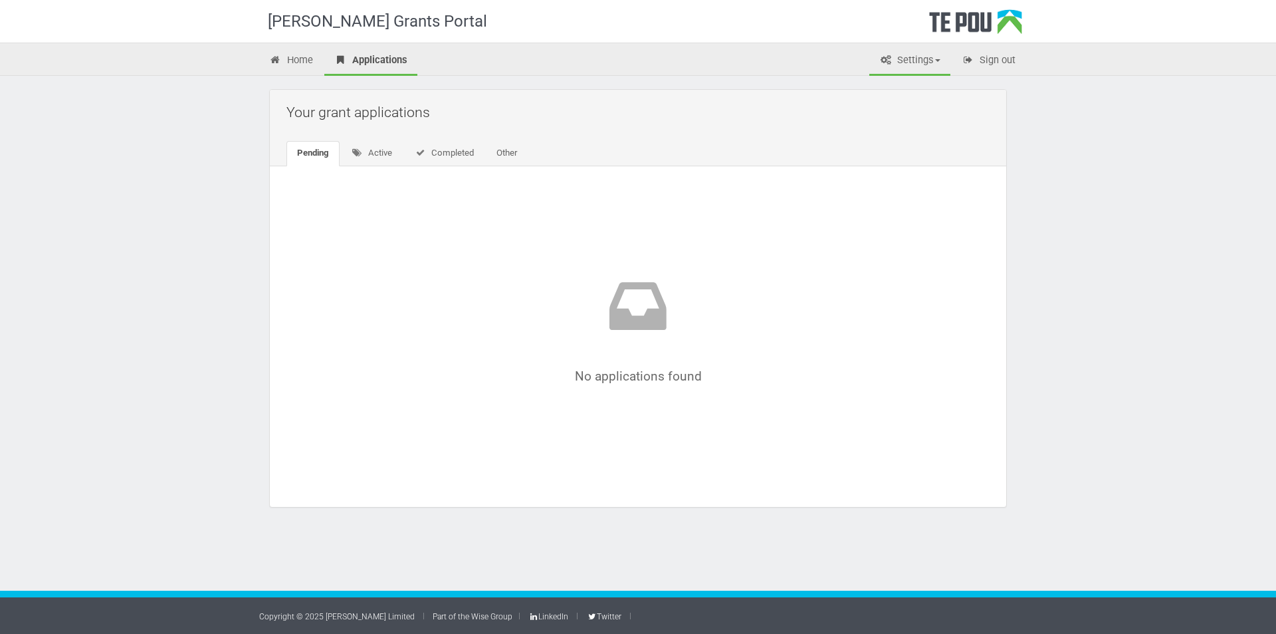
click at [910, 57] on link "Settings" at bounding box center [910, 61] width 81 height 29
click at [891, 106] on link "Users" at bounding box center [898, 107] width 105 height 19
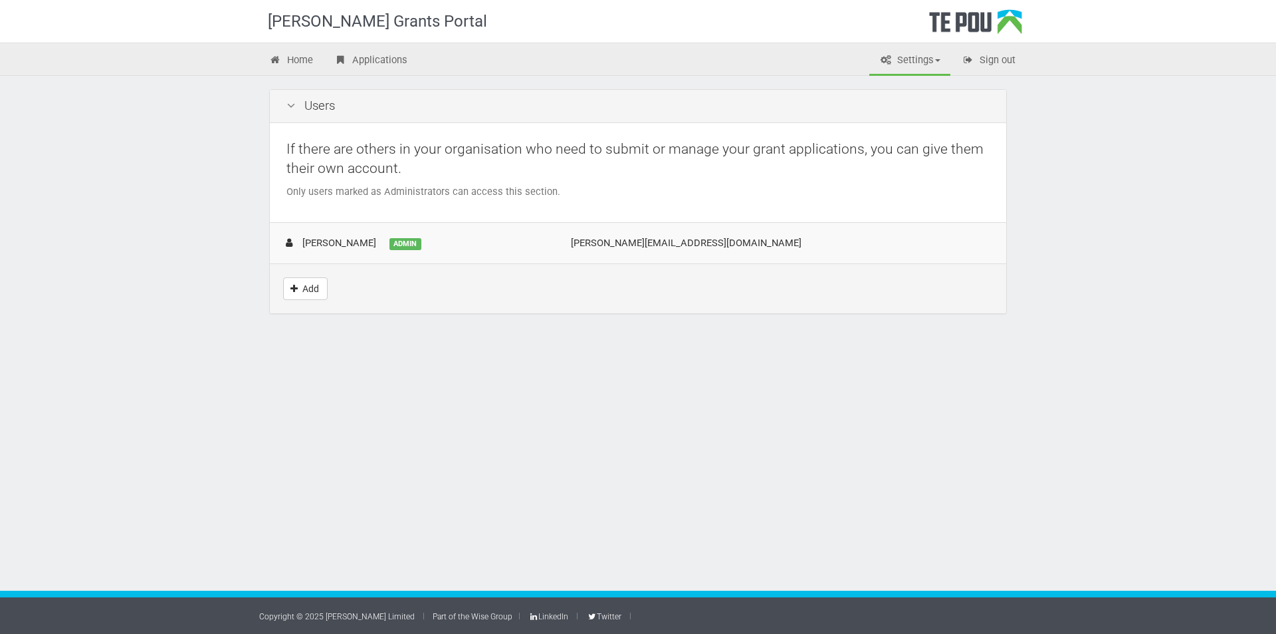
click at [925, 63] on link "Settings" at bounding box center [910, 61] width 81 height 29
click at [898, 143] on link "FAQs" at bounding box center [898, 146] width 105 height 19
click at [299, 66] on link "Home" at bounding box center [291, 61] width 64 height 29
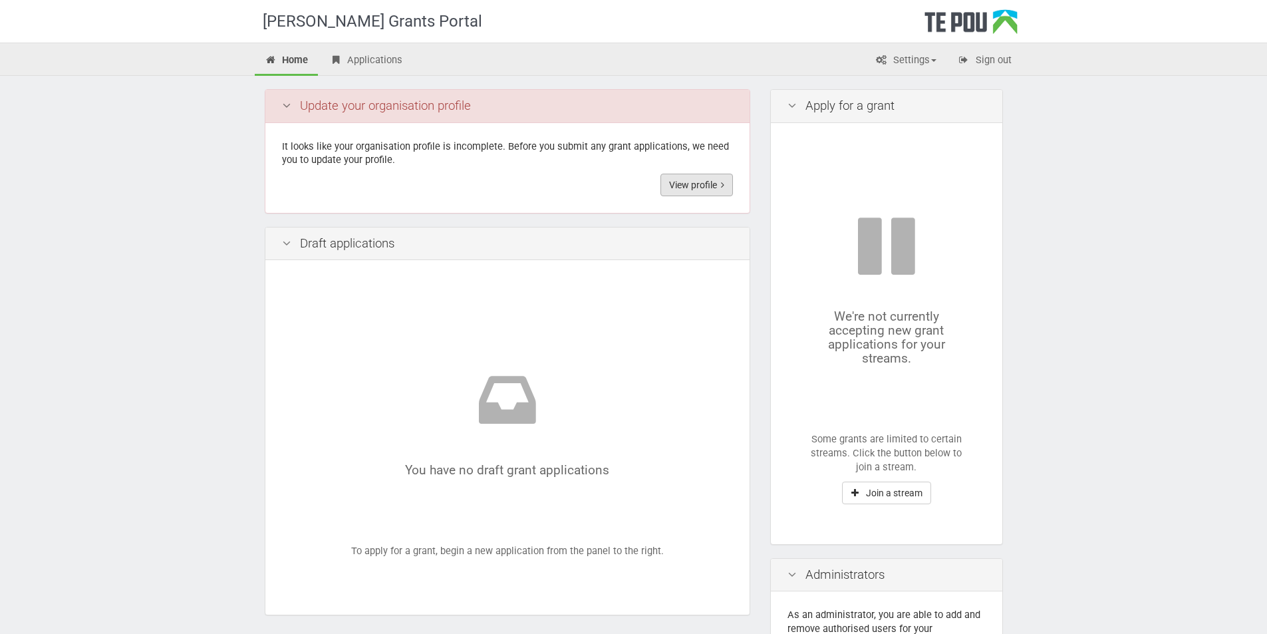
click at [705, 190] on link "View profile" at bounding box center [696, 185] width 72 height 23
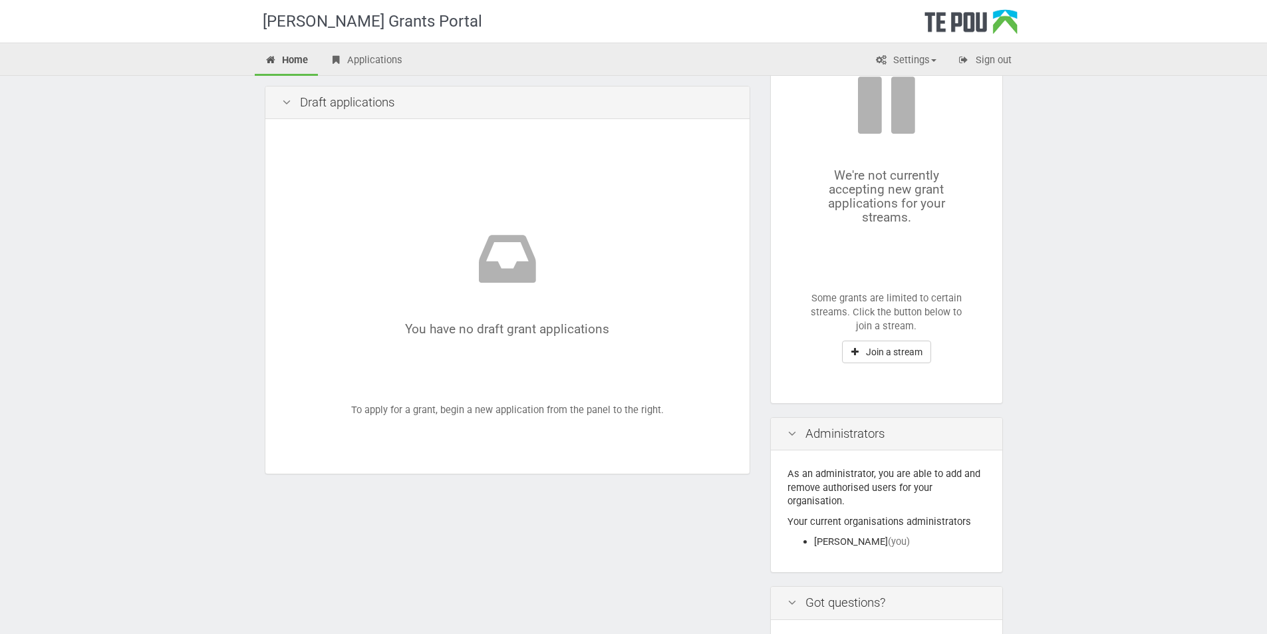
scroll to position [199, 0]
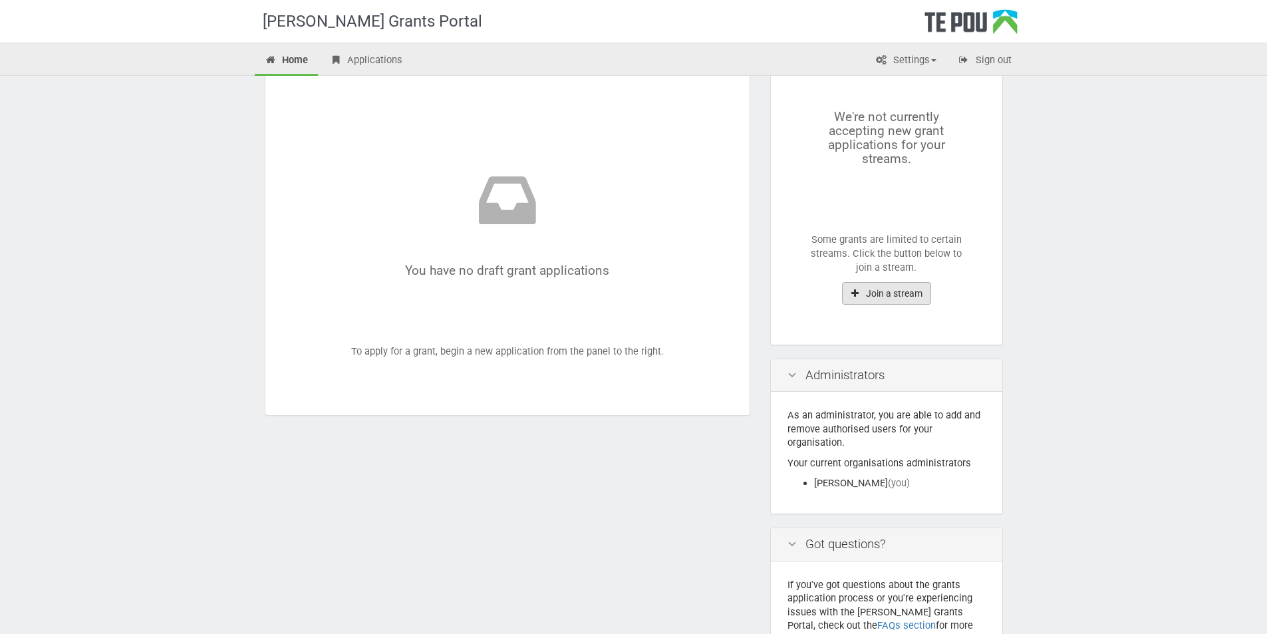
click at [879, 300] on button "Join a stream" at bounding box center [886, 293] width 89 height 23
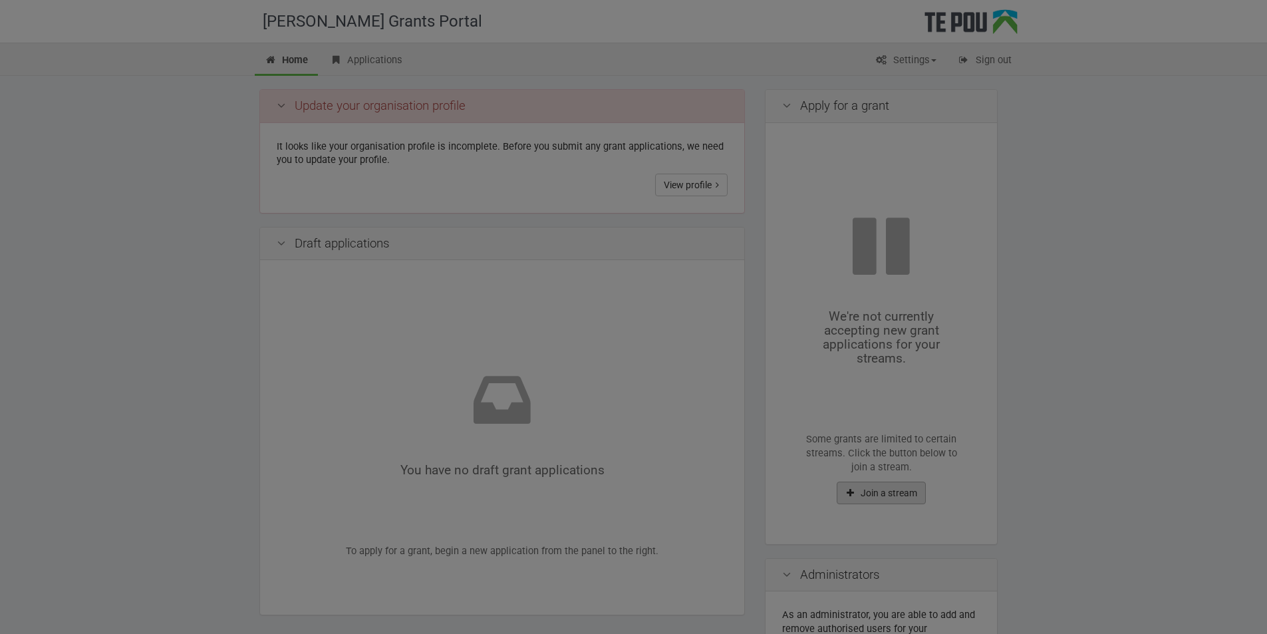
scroll to position [0, 0]
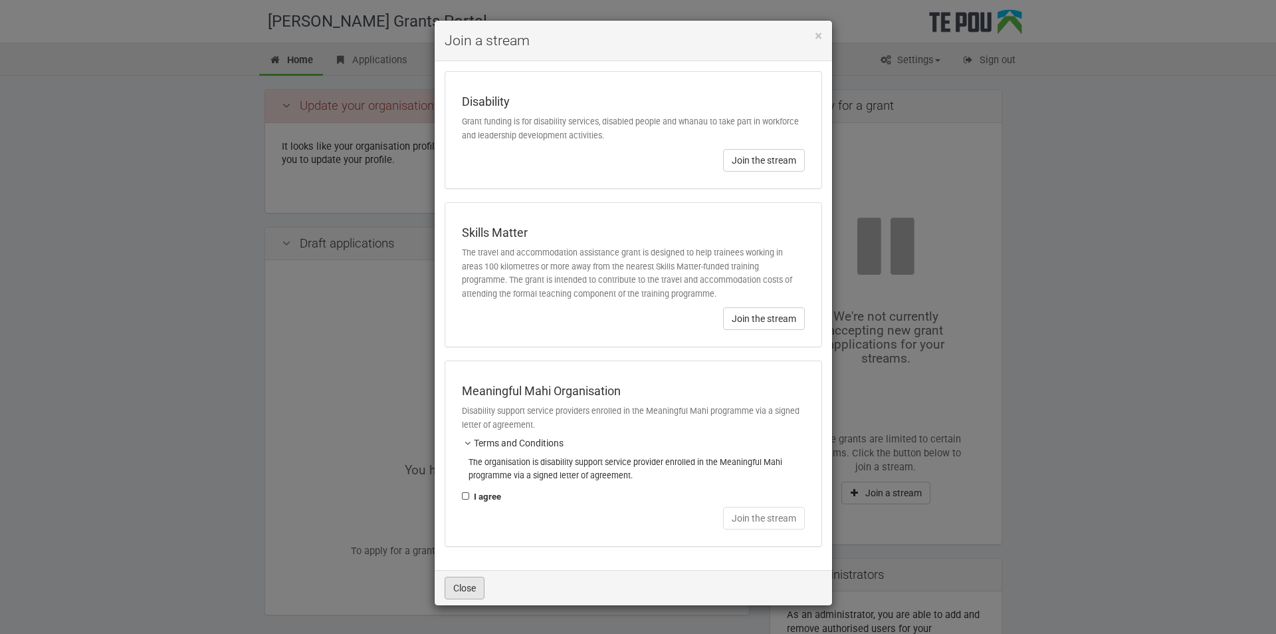
click at [455, 588] on button "Close" at bounding box center [465, 587] width 40 height 23
